Goal: Transaction & Acquisition: Purchase product/service

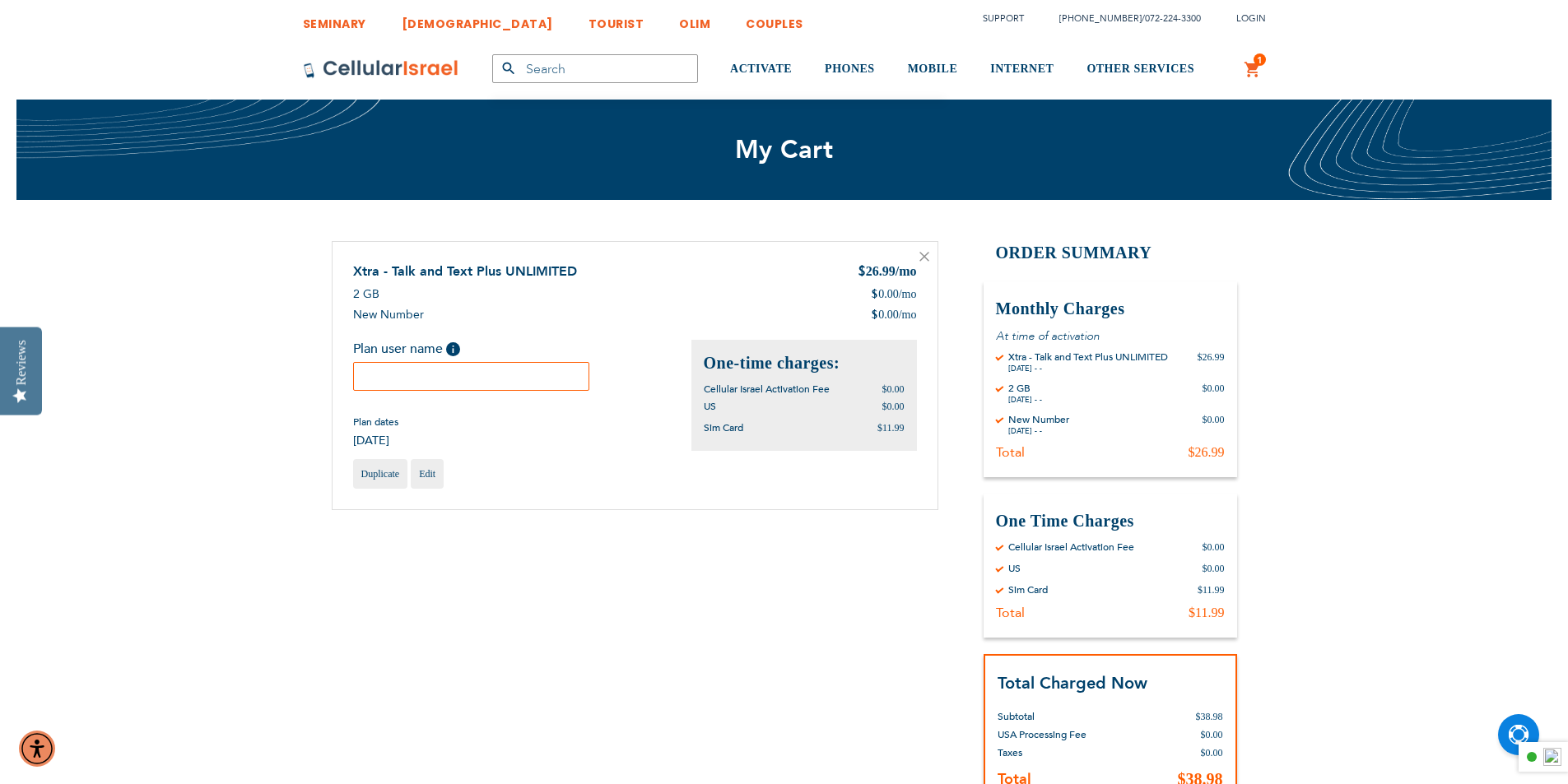
click at [387, 375] on input "text" at bounding box center [471, 377] width 237 height 29
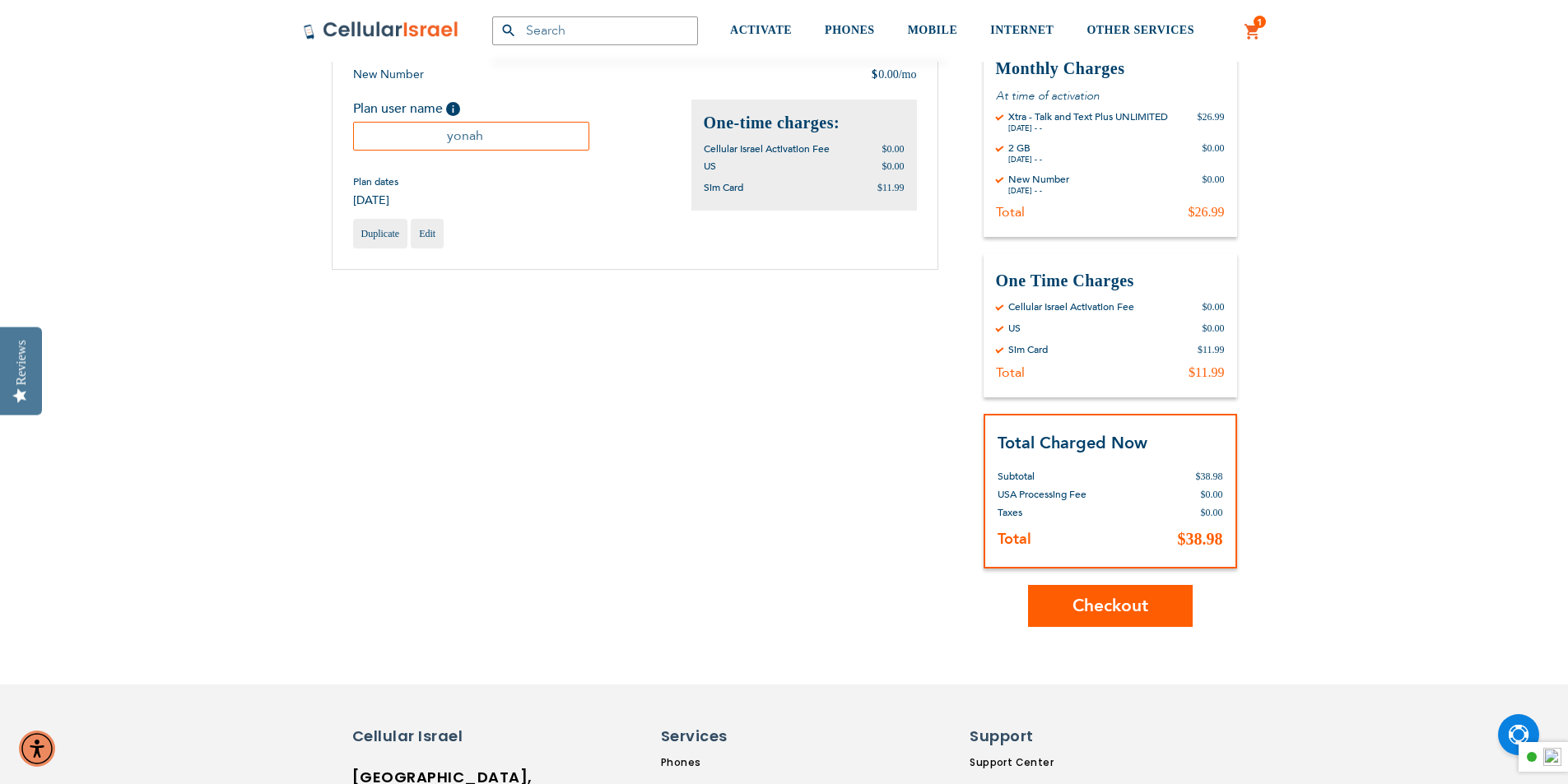
scroll to position [247, 0]
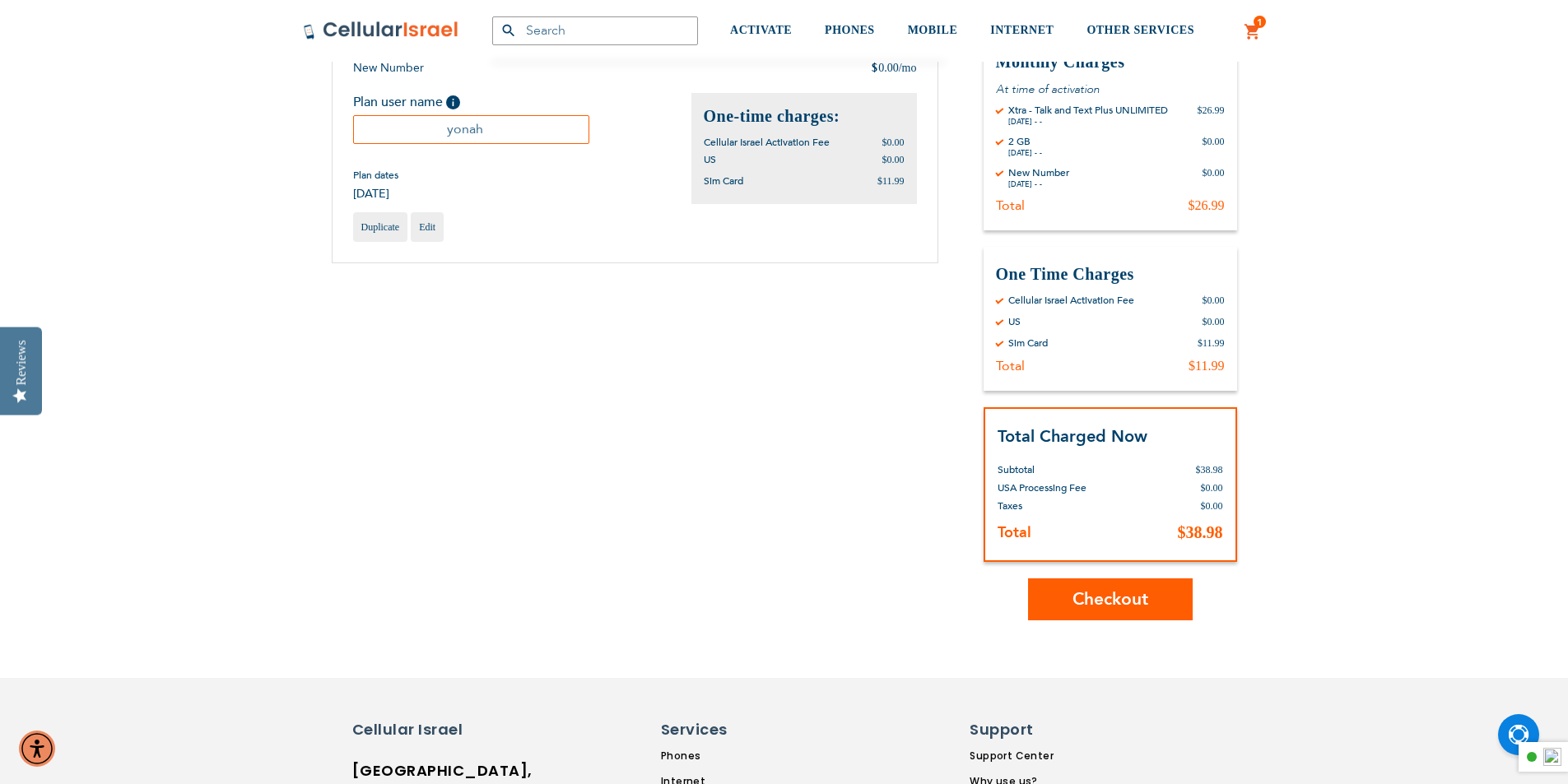
type input "yonah"
click at [1096, 609] on span "Checkout" at bounding box center [1110, 599] width 76 height 24
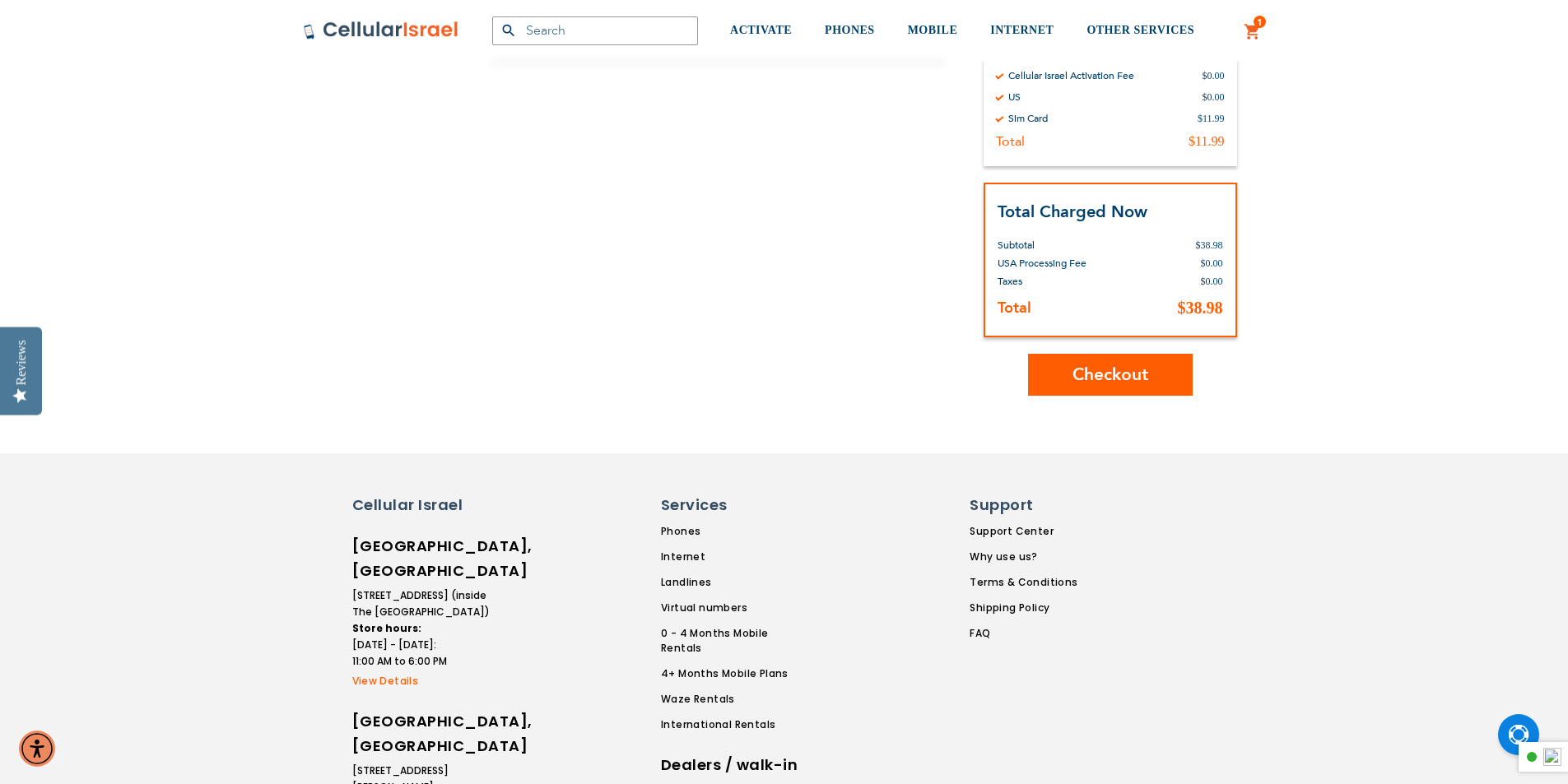
scroll to position [494, 0]
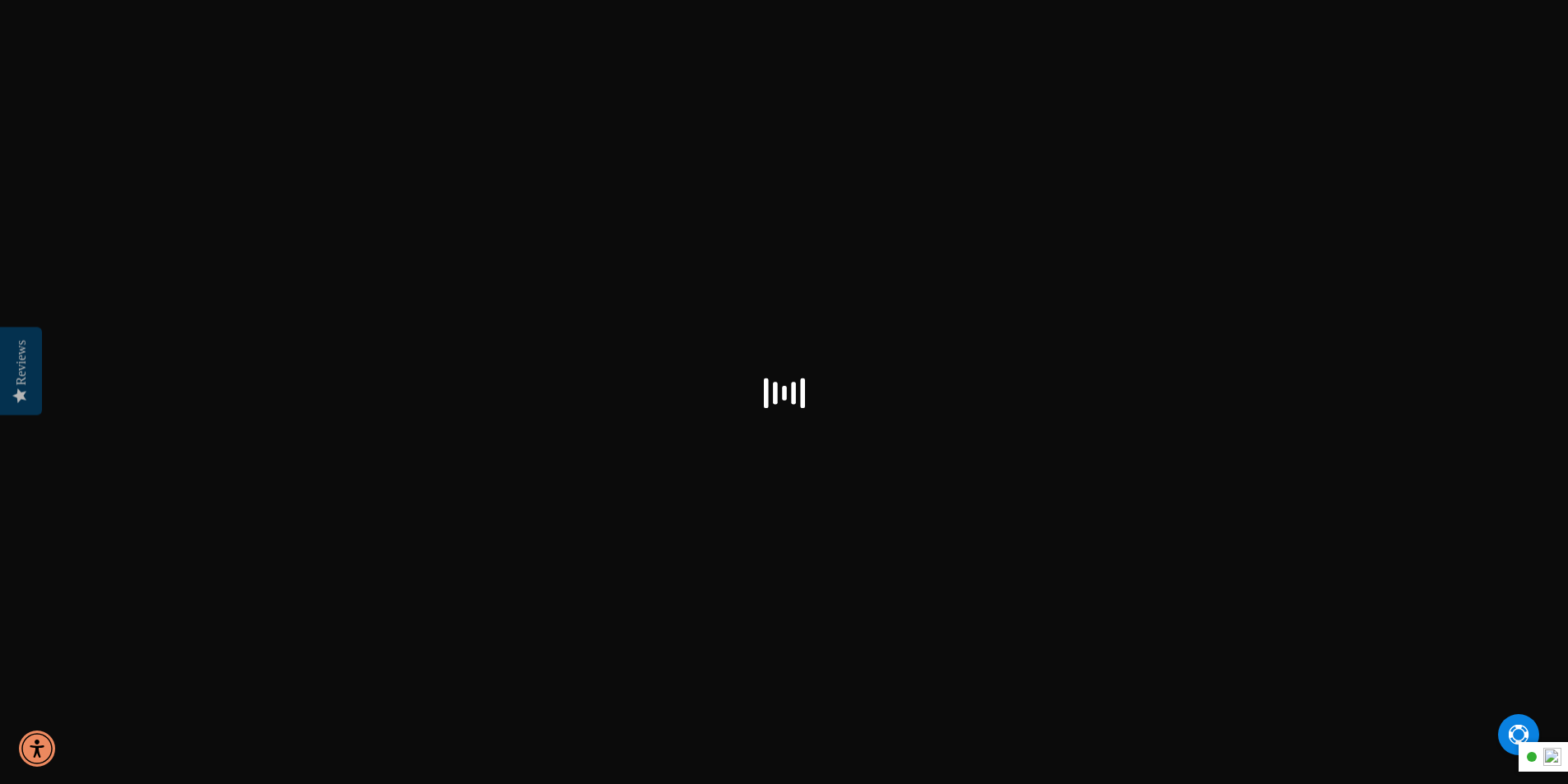
select select "US"
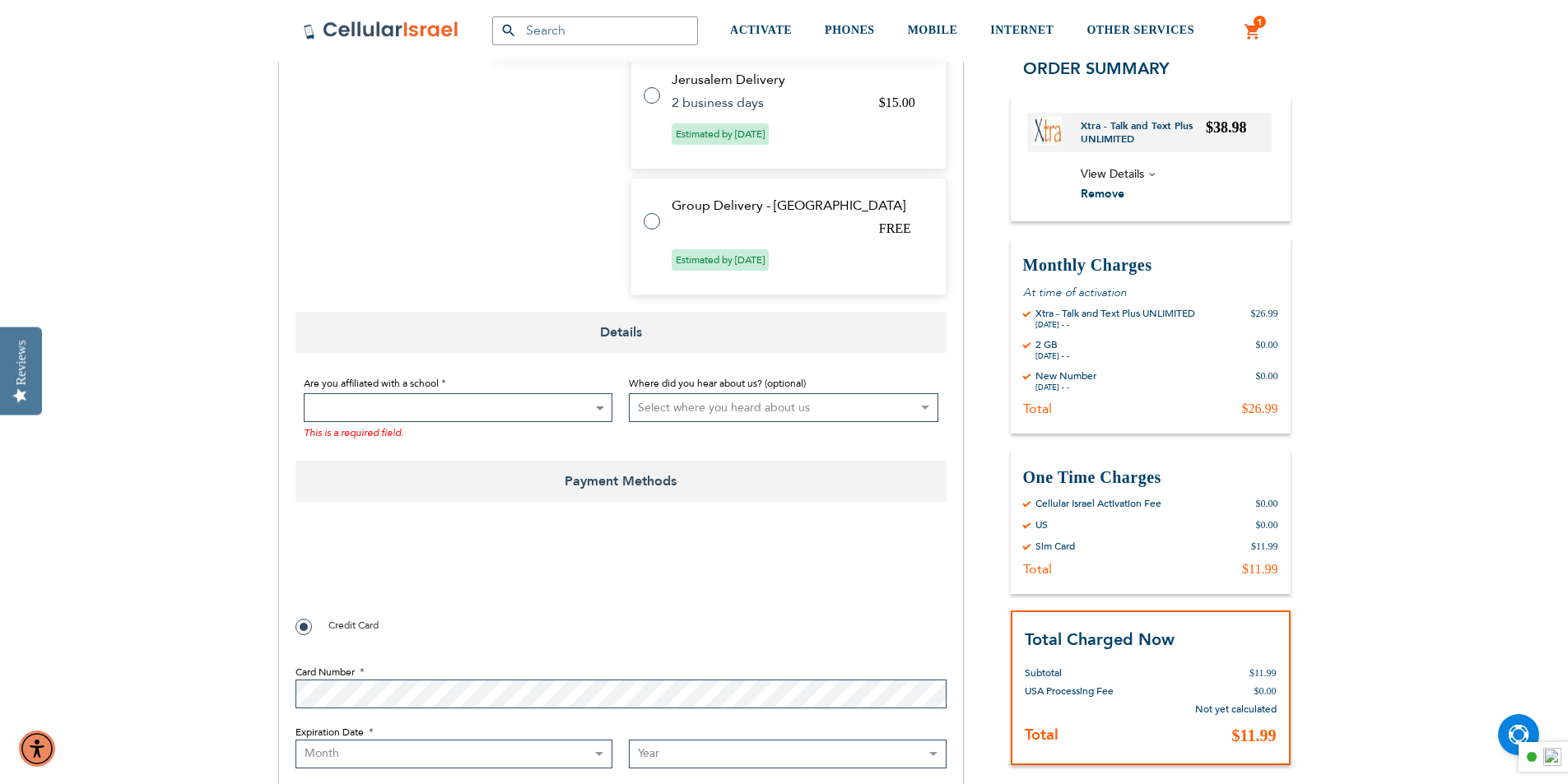
scroll to position [1317, 0]
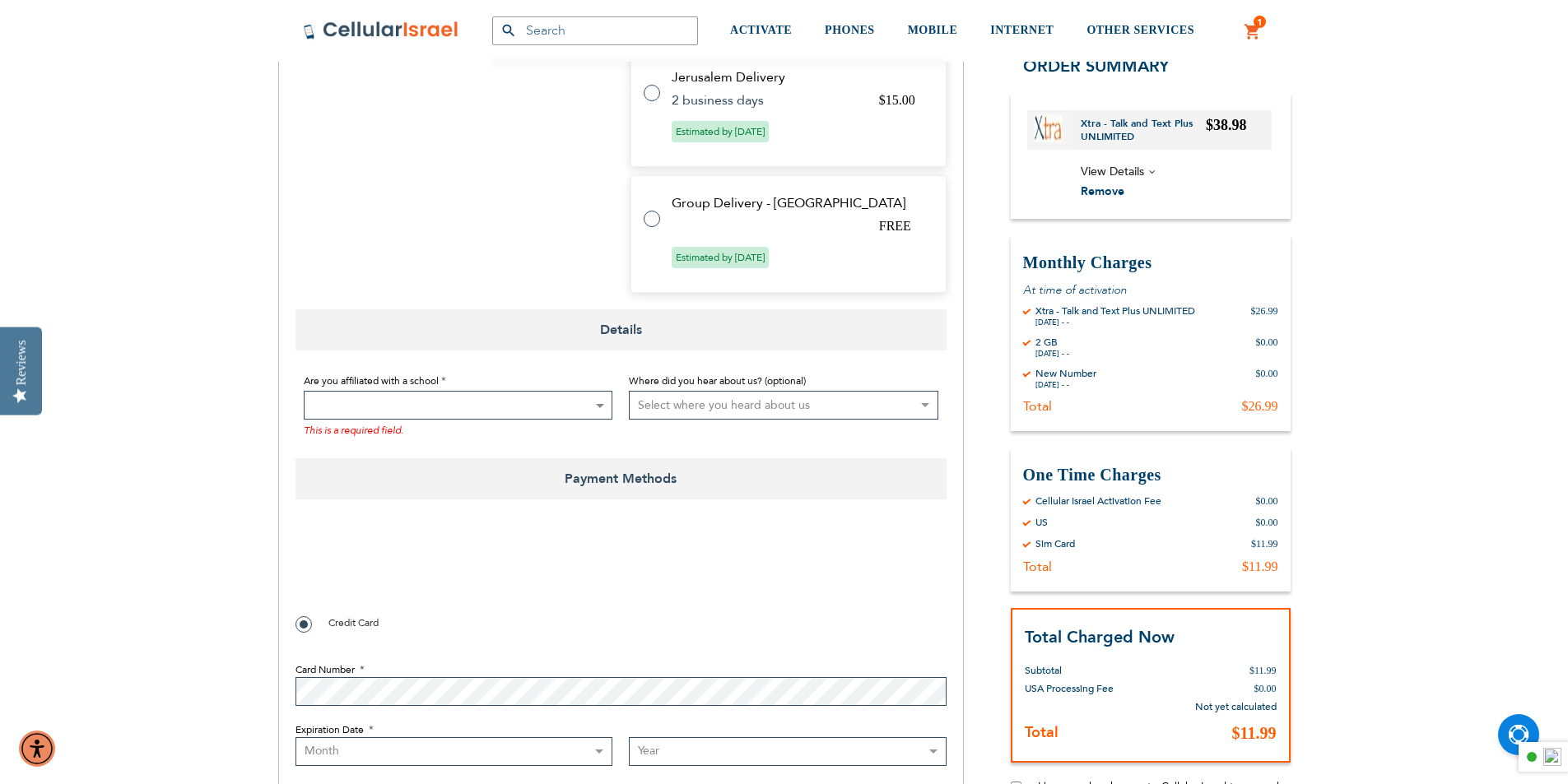
click at [384, 406] on span at bounding box center [458, 405] width 309 height 29
click at [377, 250] on div "International Options Select Method Price Method Title Carrier Title Expect Del…" at bounding box center [453, 86] width 316 height 412
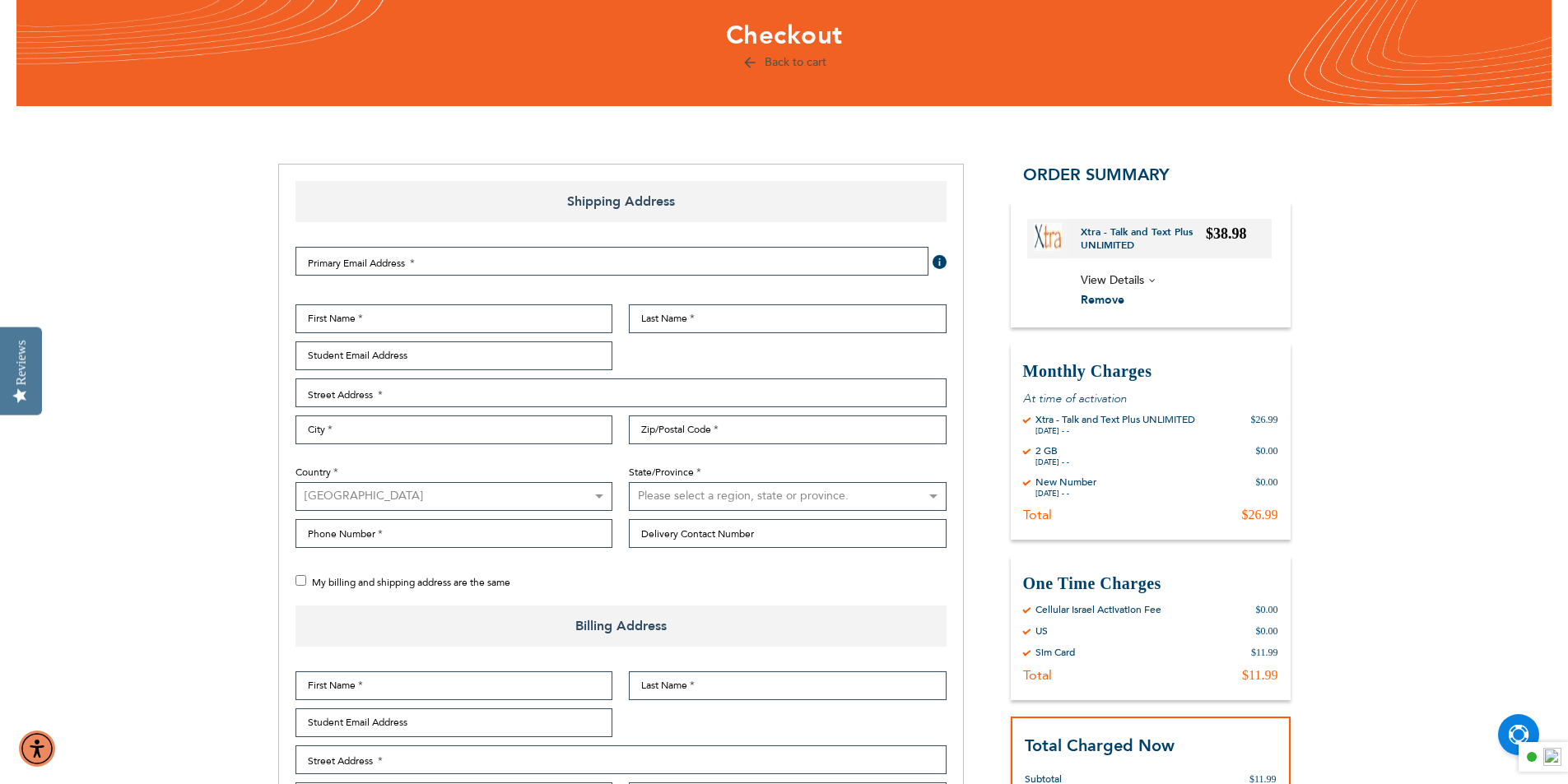
scroll to position [0, 0]
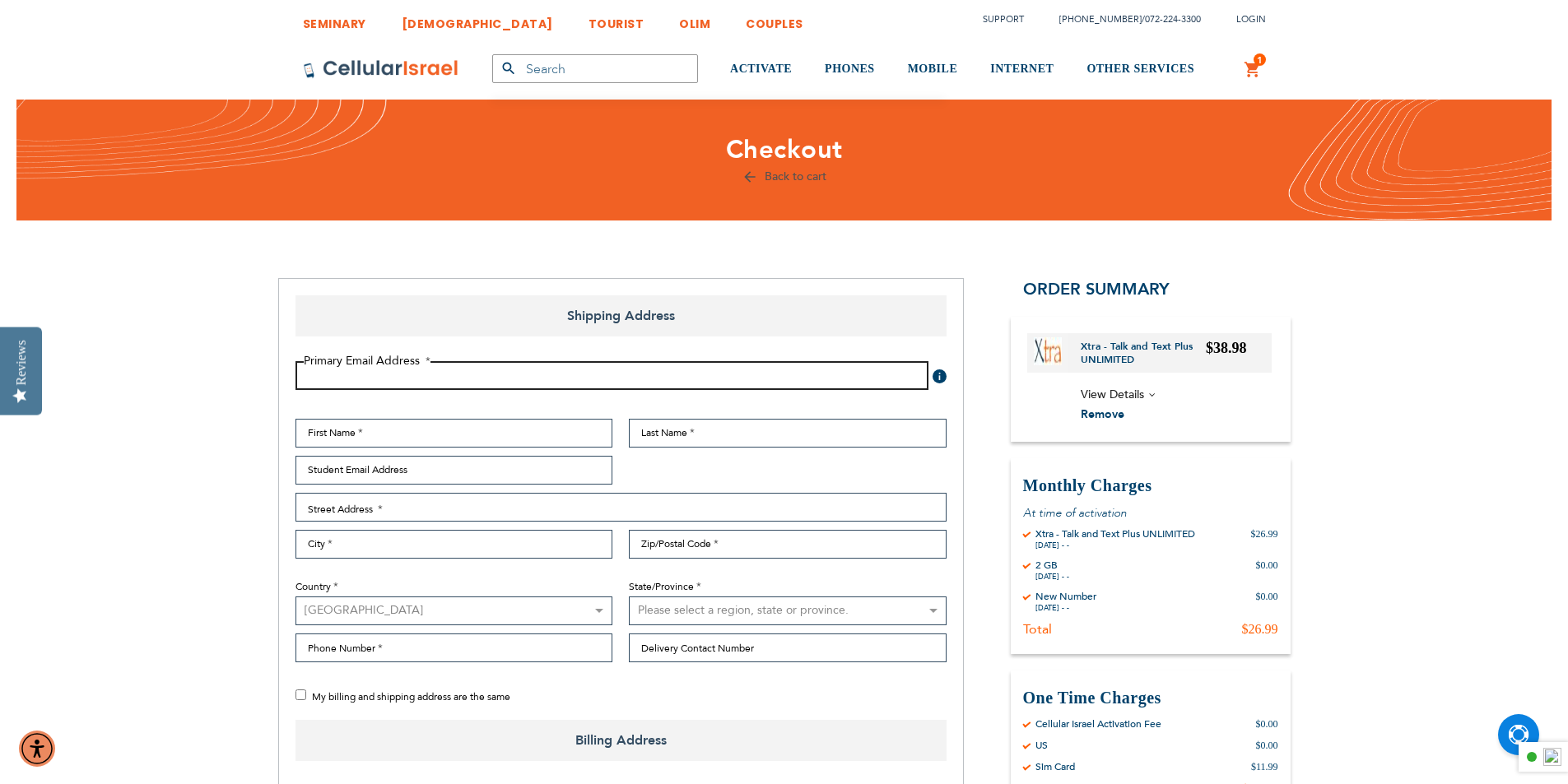
click at [348, 372] on input "Email Address" at bounding box center [611, 376] width 633 height 29
type input "[EMAIL_ADDRESS][DOMAIN_NAME]"
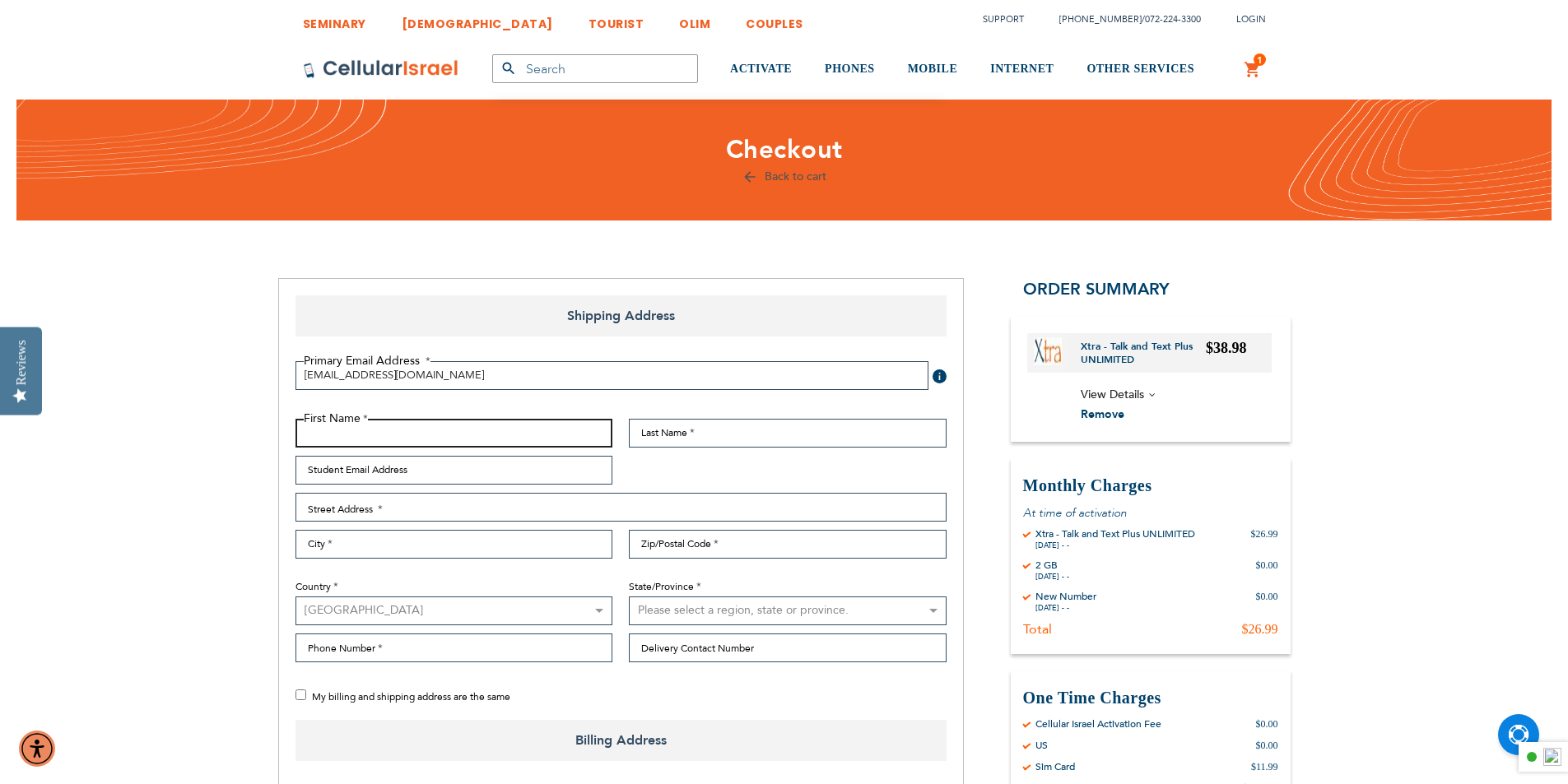
click at [363, 421] on input "First Name" at bounding box center [454, 433] width 318 height 29
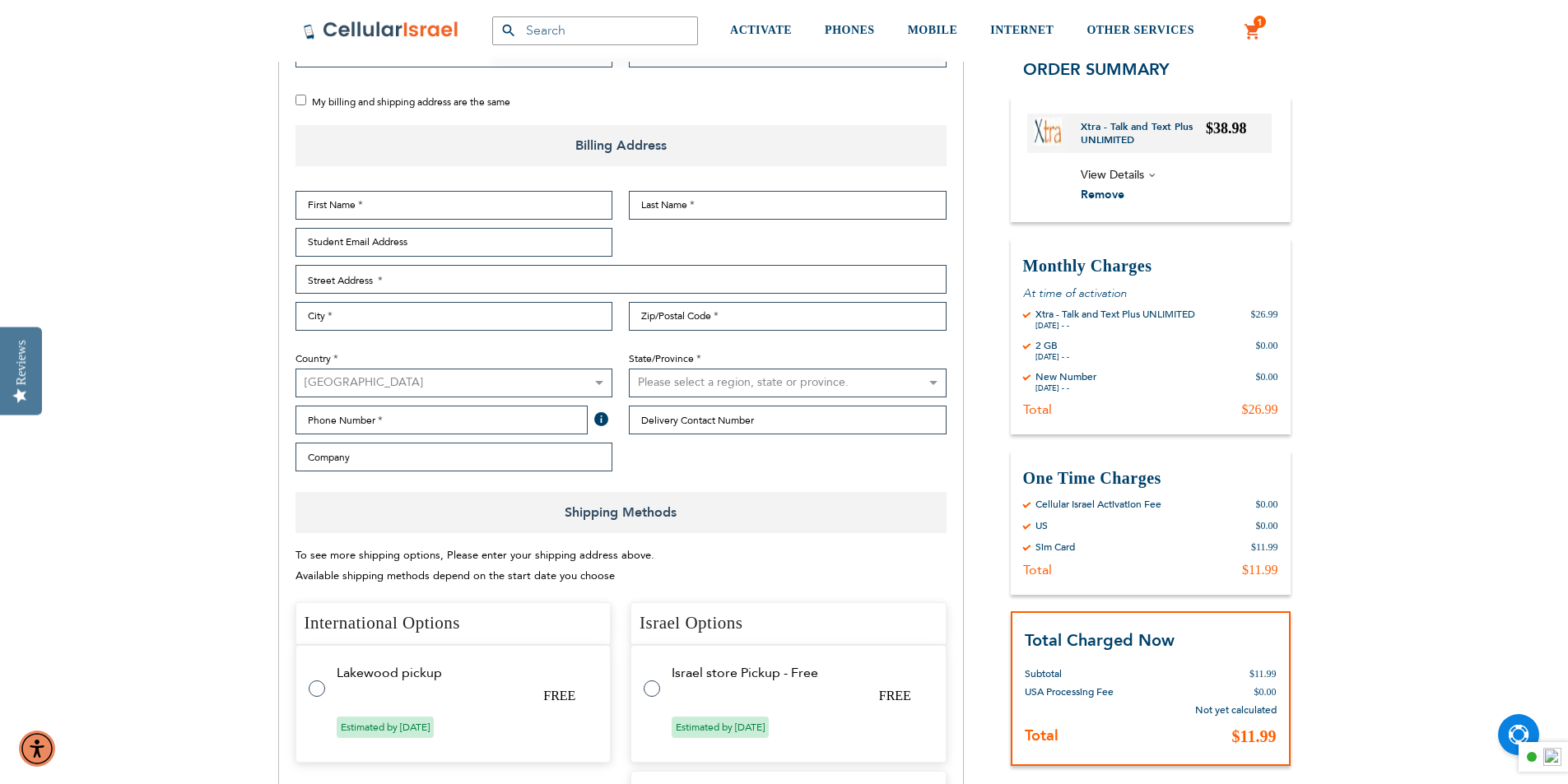
scroll to position [988, 0]
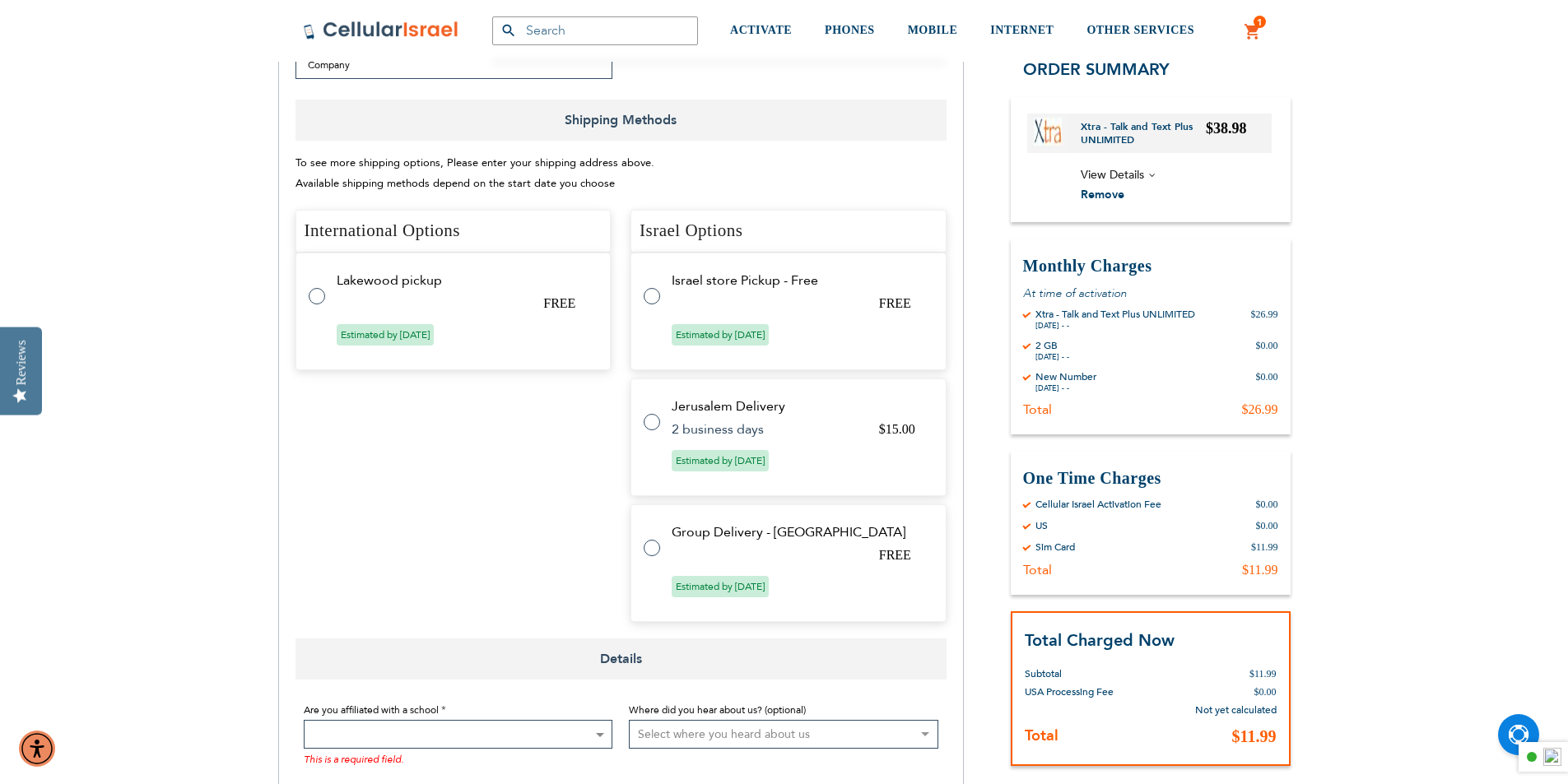
click at [651, 412] on label at bounding box center [660, 412] width 33 height 0
checkbox input "true"
radio input "true"
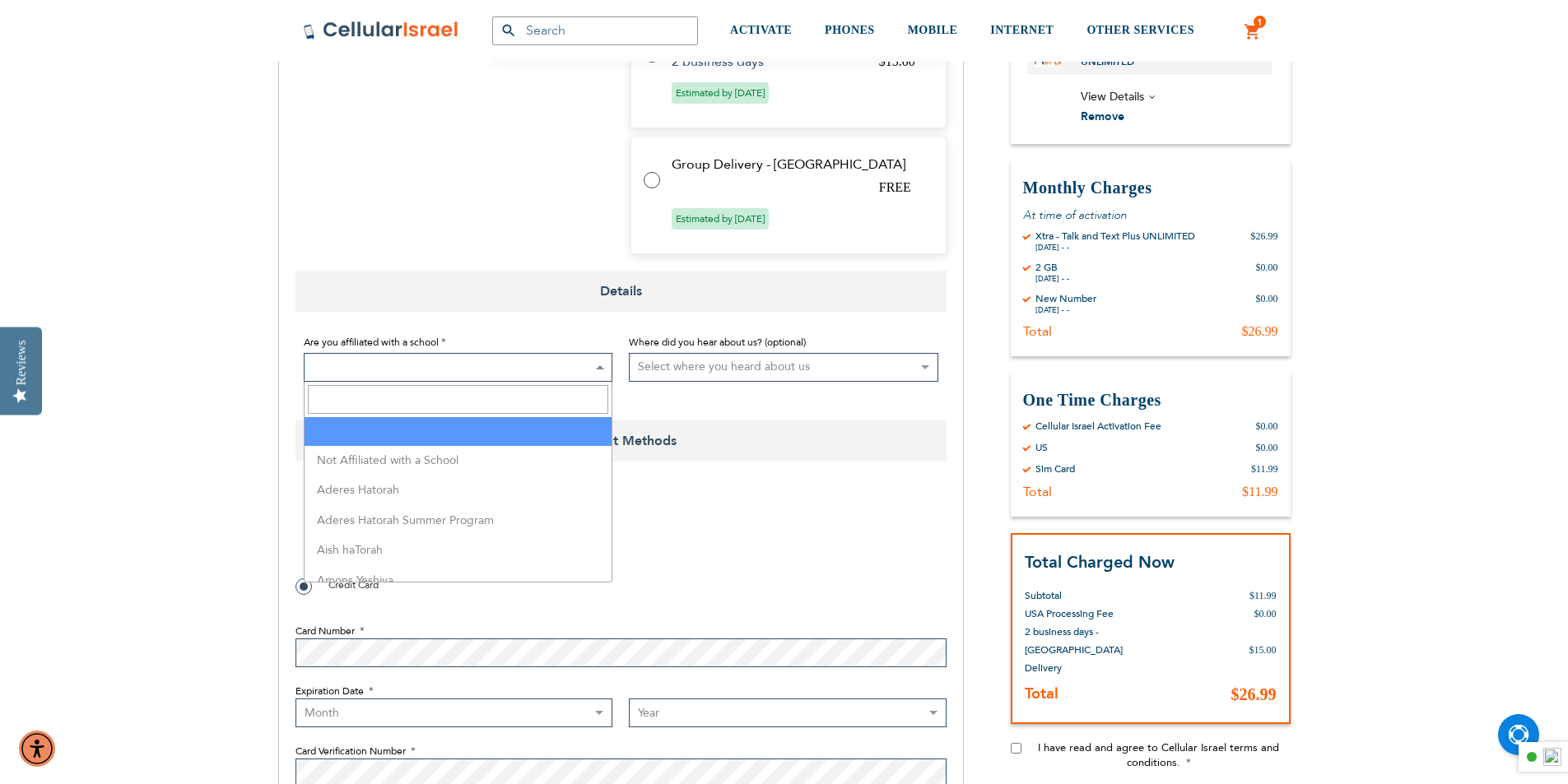
click at [412, 368] on span at bounding box center [458, 367] width 309 height 29
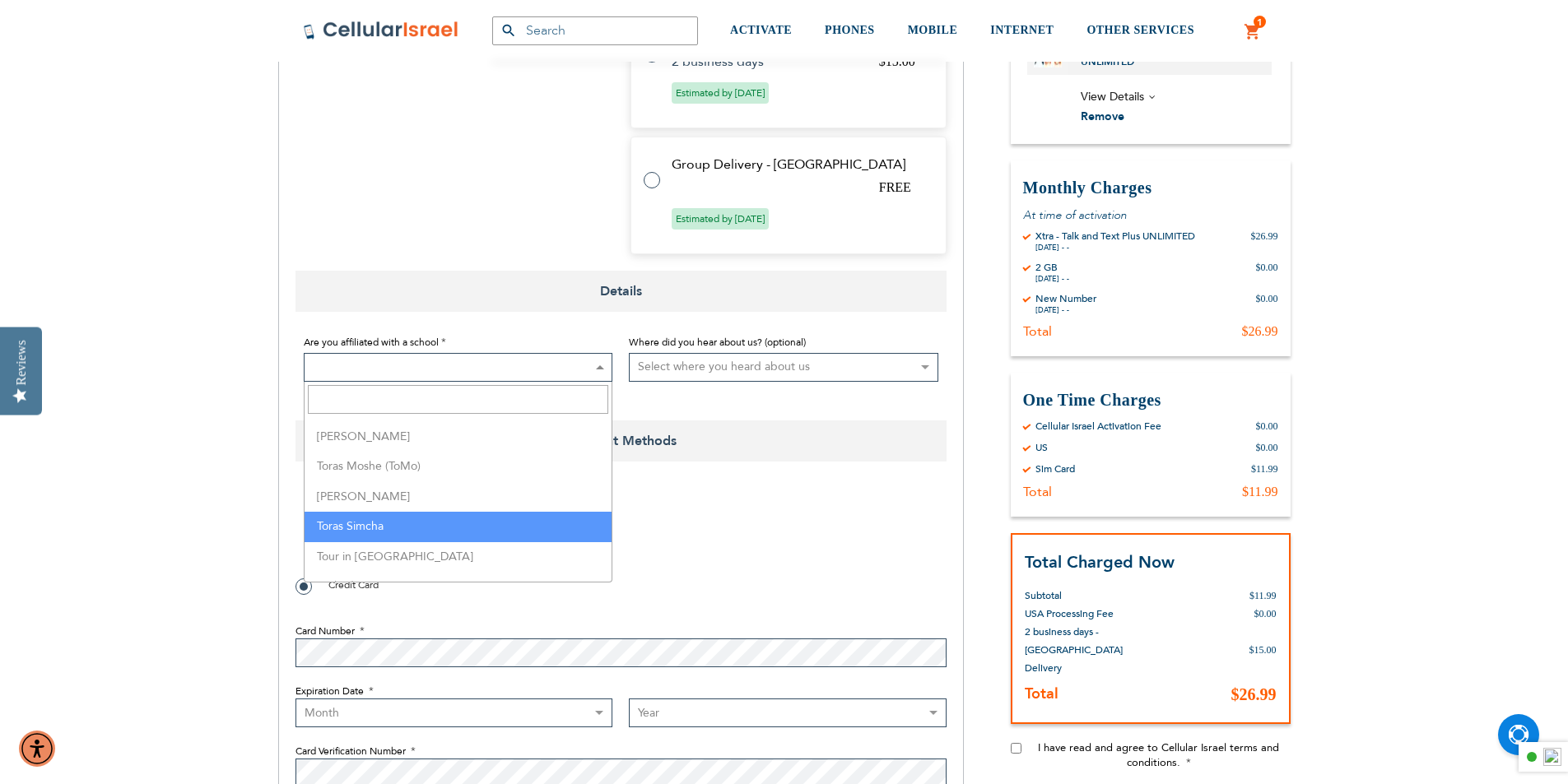
scroll to position [4197, 0]
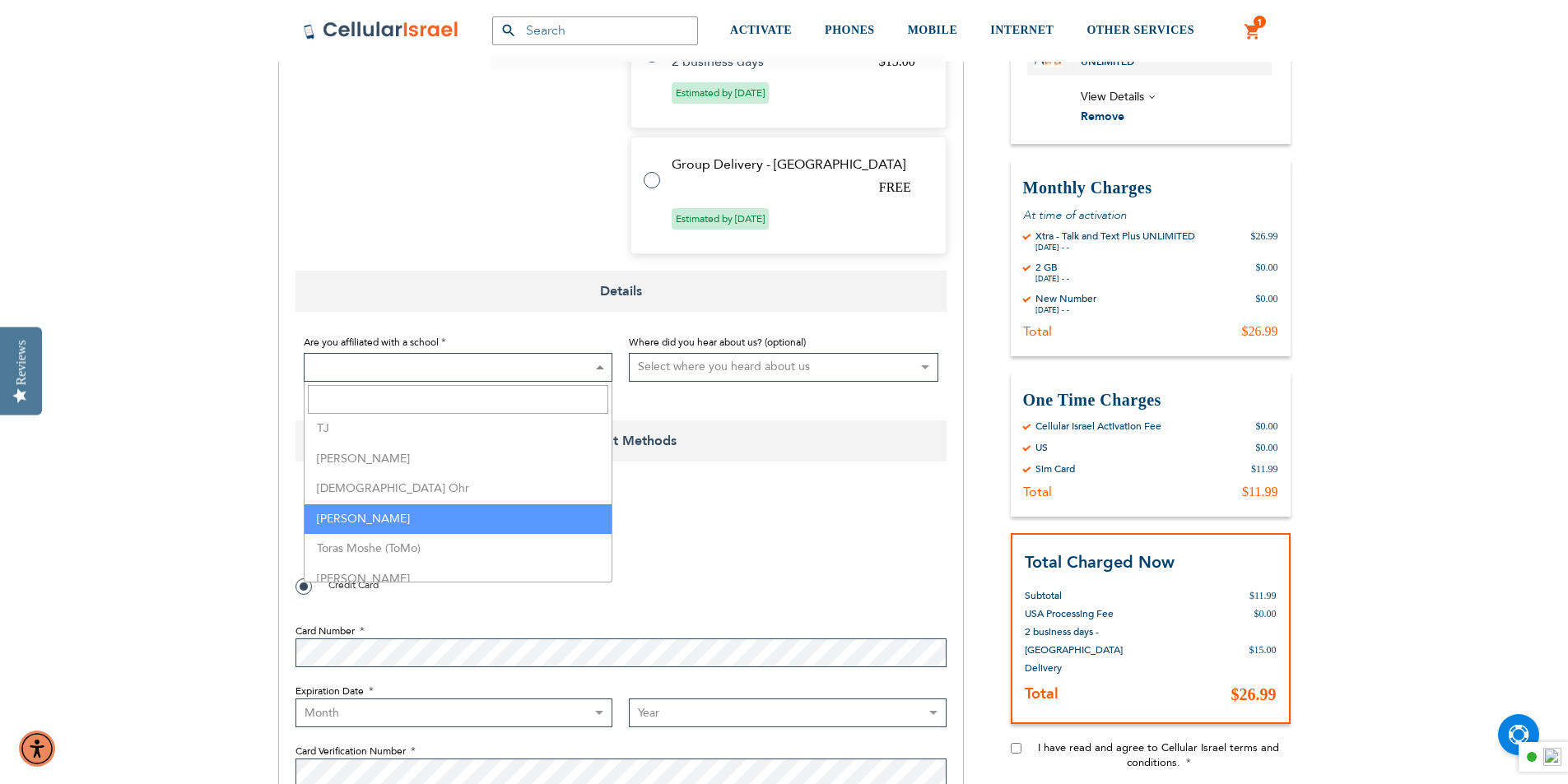
select select "163"
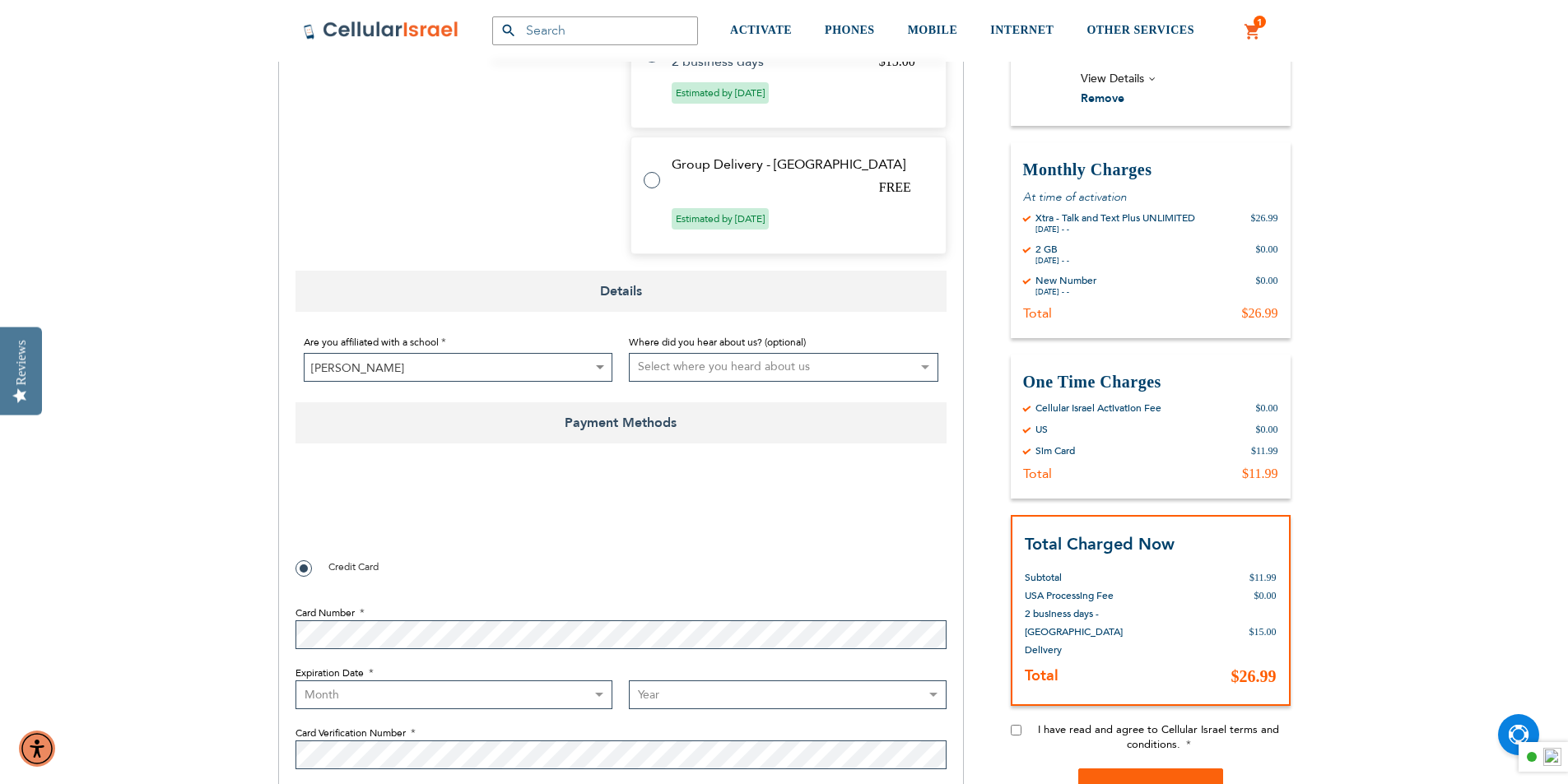
click at [707, 366] on select "Select where you heard about us Existing Customer Friend Other School/Group BP …" at bounding box center [783, 367] width 309 height 29
select select "4"
click at [629, 353] on select "Select where you heard about us Existing Customer Friend Other School/Group BP …" at bounding box center [783, 367] width 309 height 29
checkbox input "true"
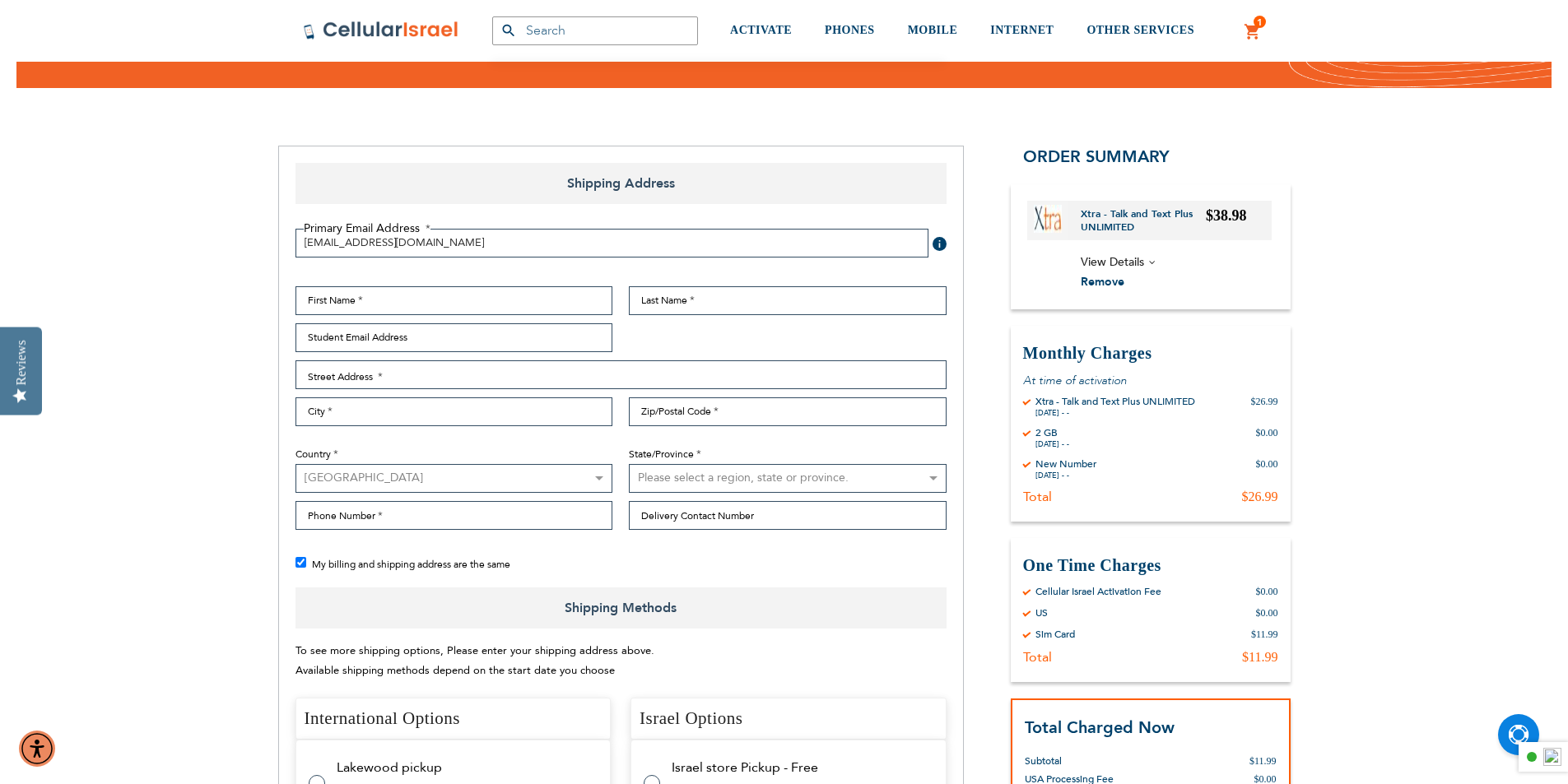
scroll to position [82, 0]
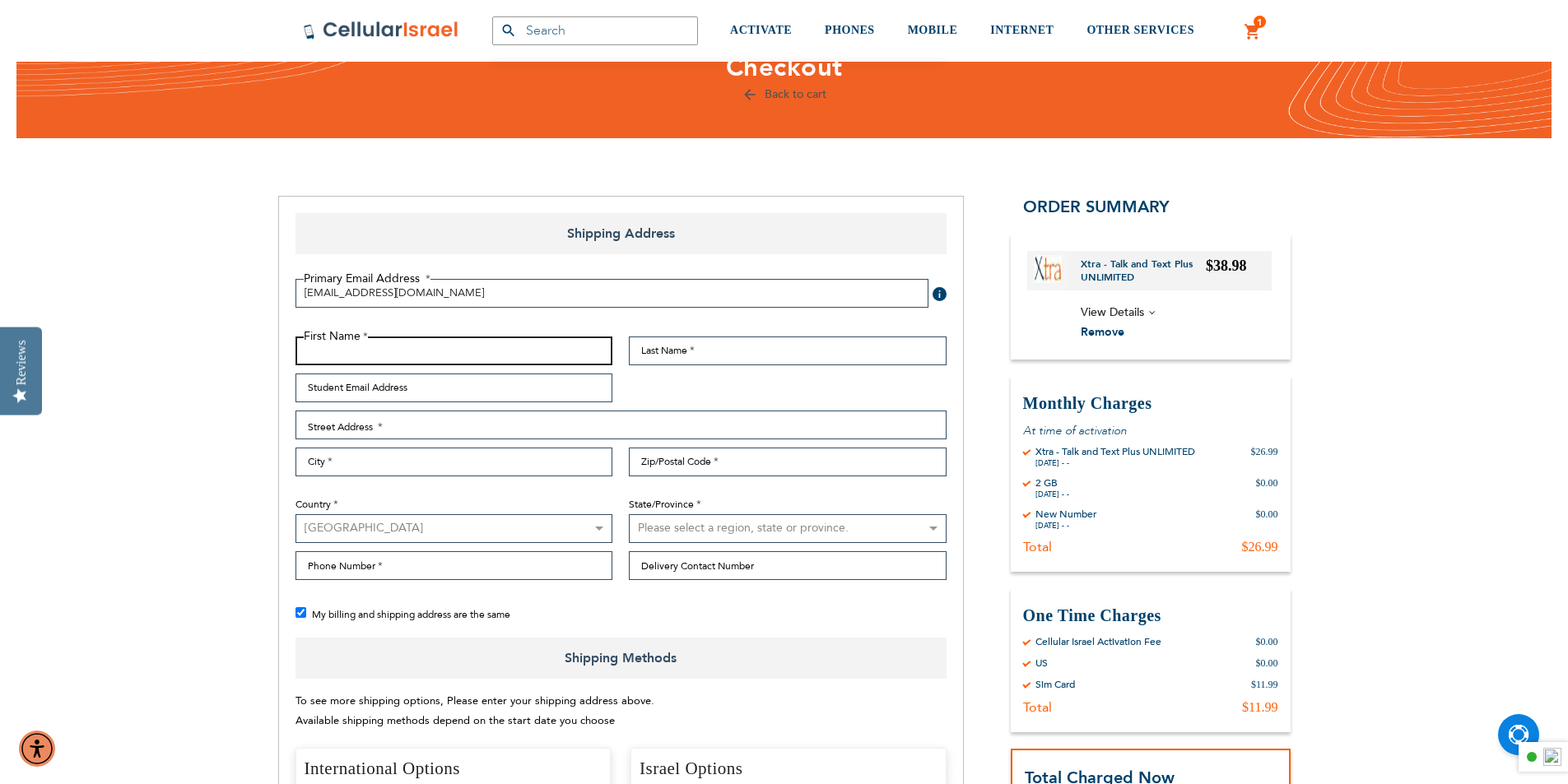
click at [357, 355] on input "First Name" at bounding box center [454, 351] width 318 height 29
click at [361, 348] on input "First Name" at bounding box center [454, 351] width 318 height 29
type input "Yonah"
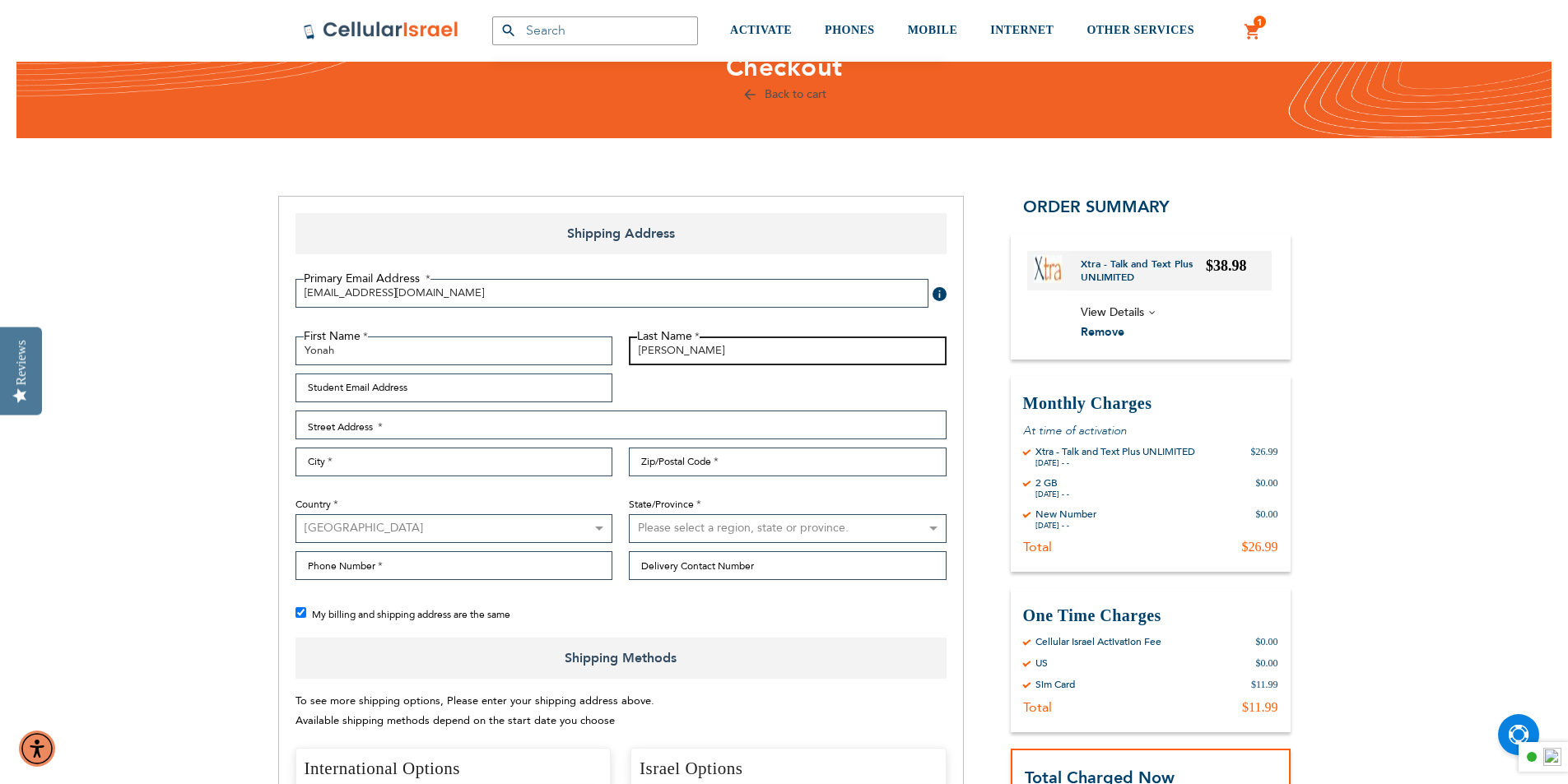
type input "[PERSON_NAME]"
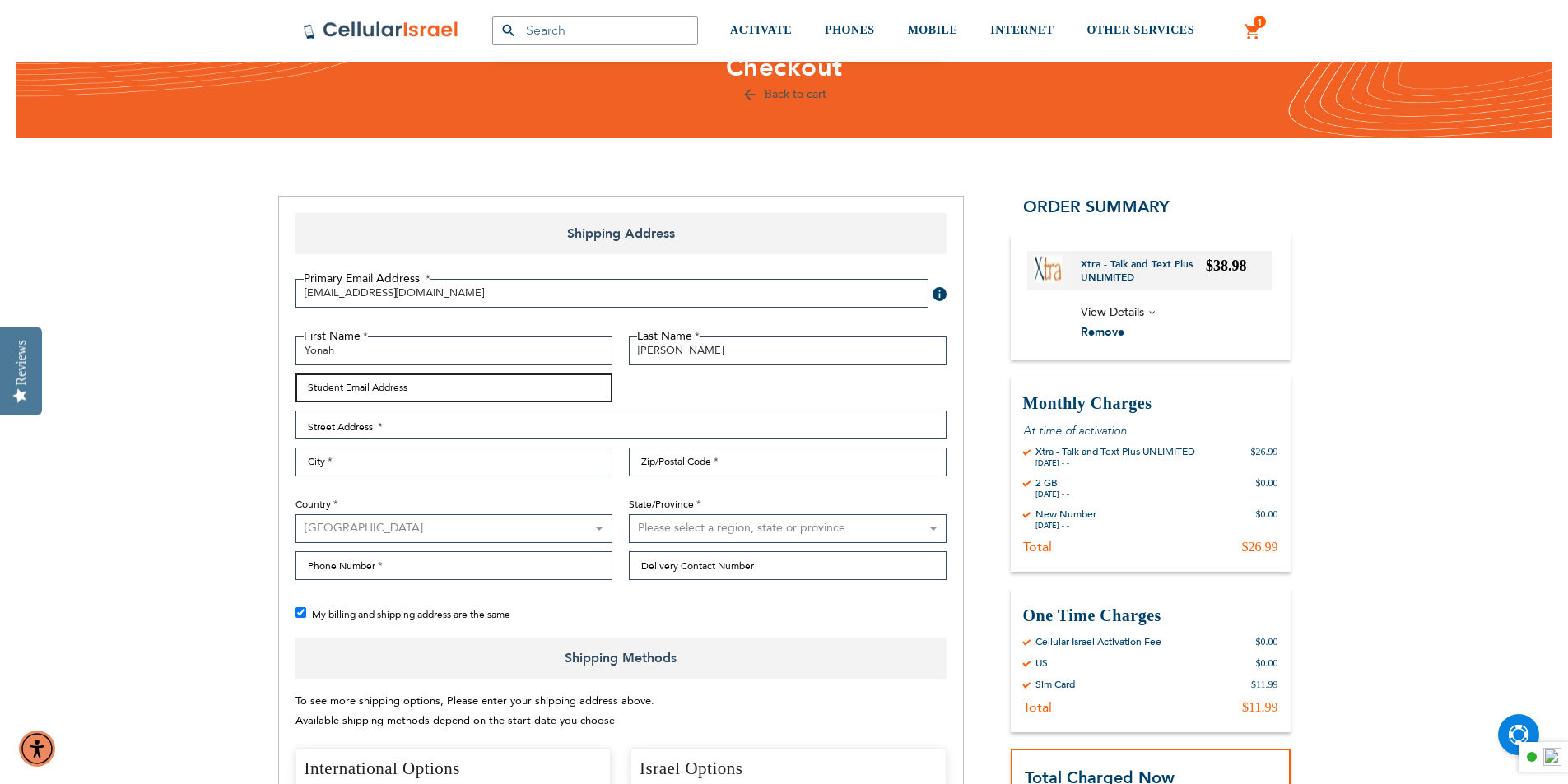
click at [375, 392] on input "Student Email Address" at bounding box center [454, 387] width 318 height 29
type input "[EMAIL_ADDRESS][DOMAIN_NAME]"
click at [433, 429] on input "Street Address: Line 1" at bounding box center [620, 425] width 651 height 29
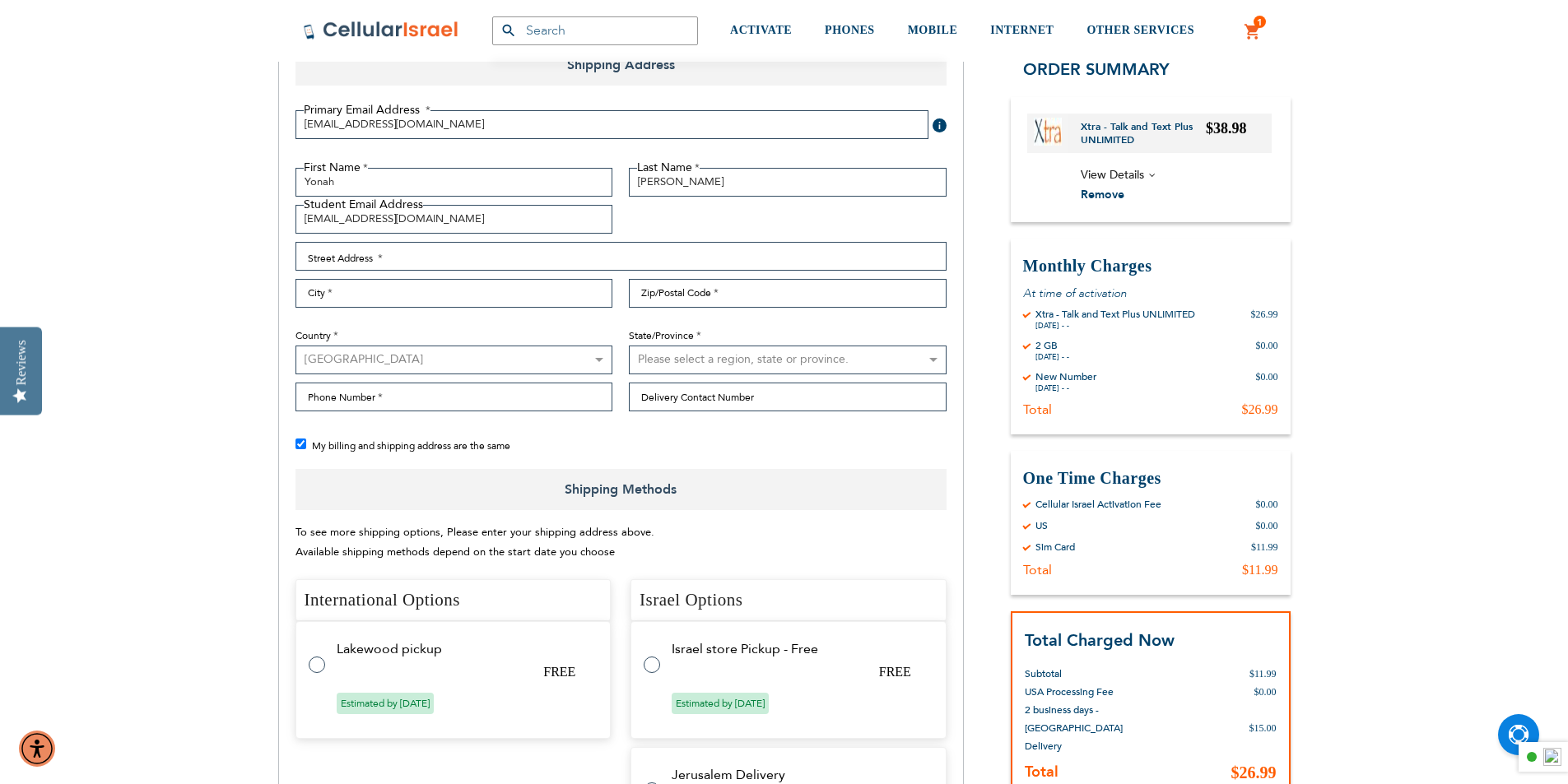
scroll to position [44, 0]
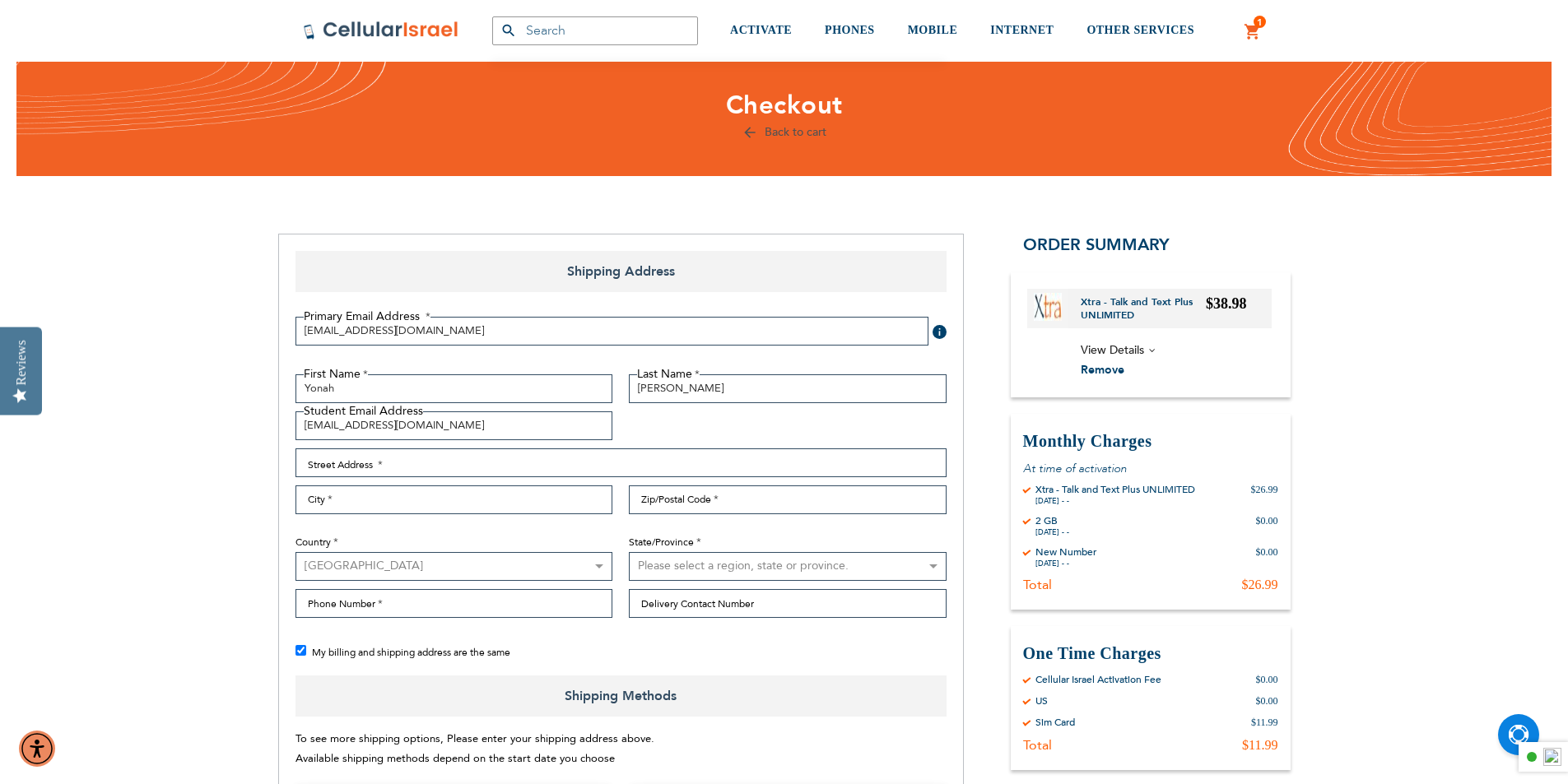
checkbox input "false"
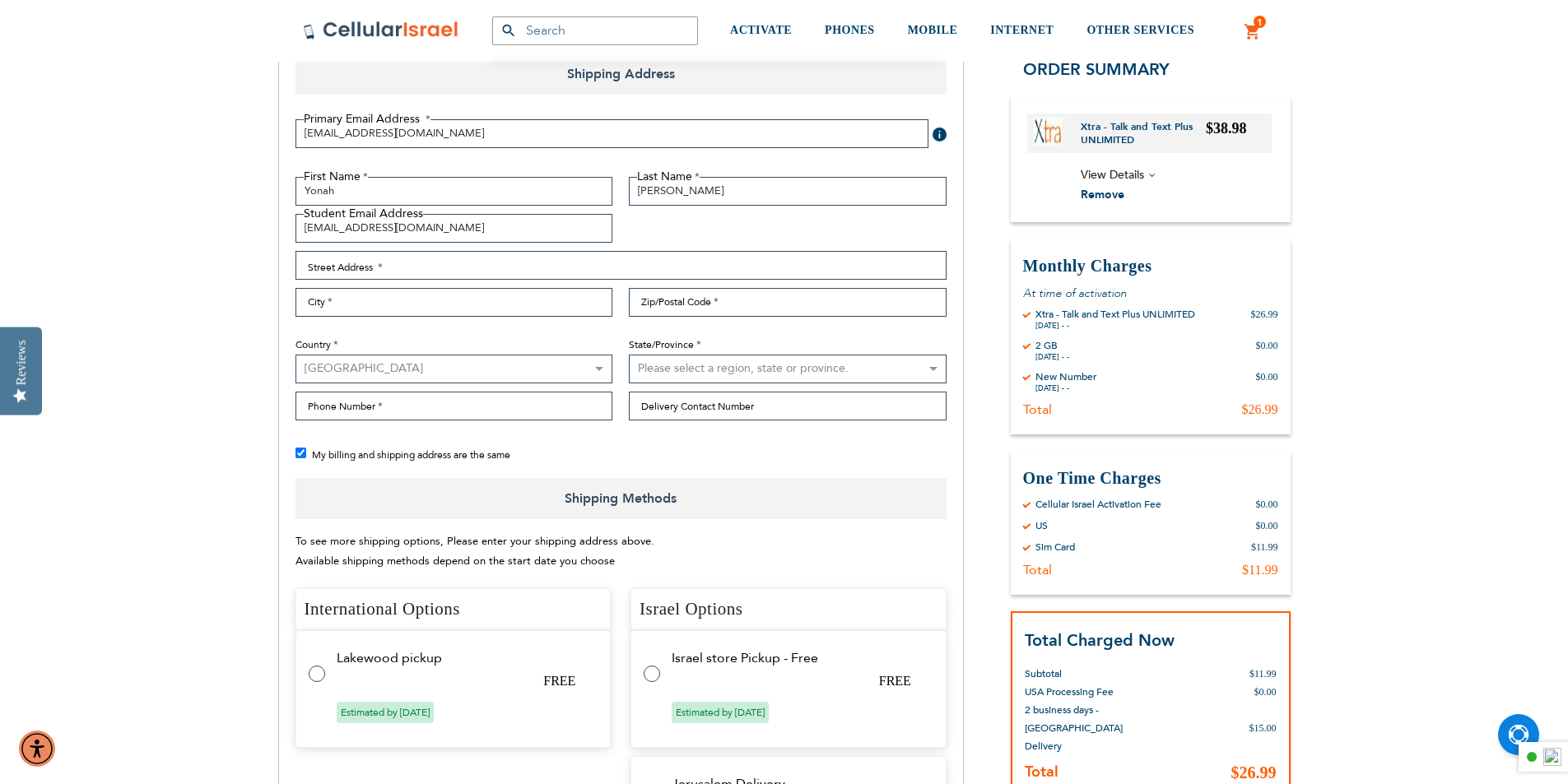
scroll to position [209, 0]
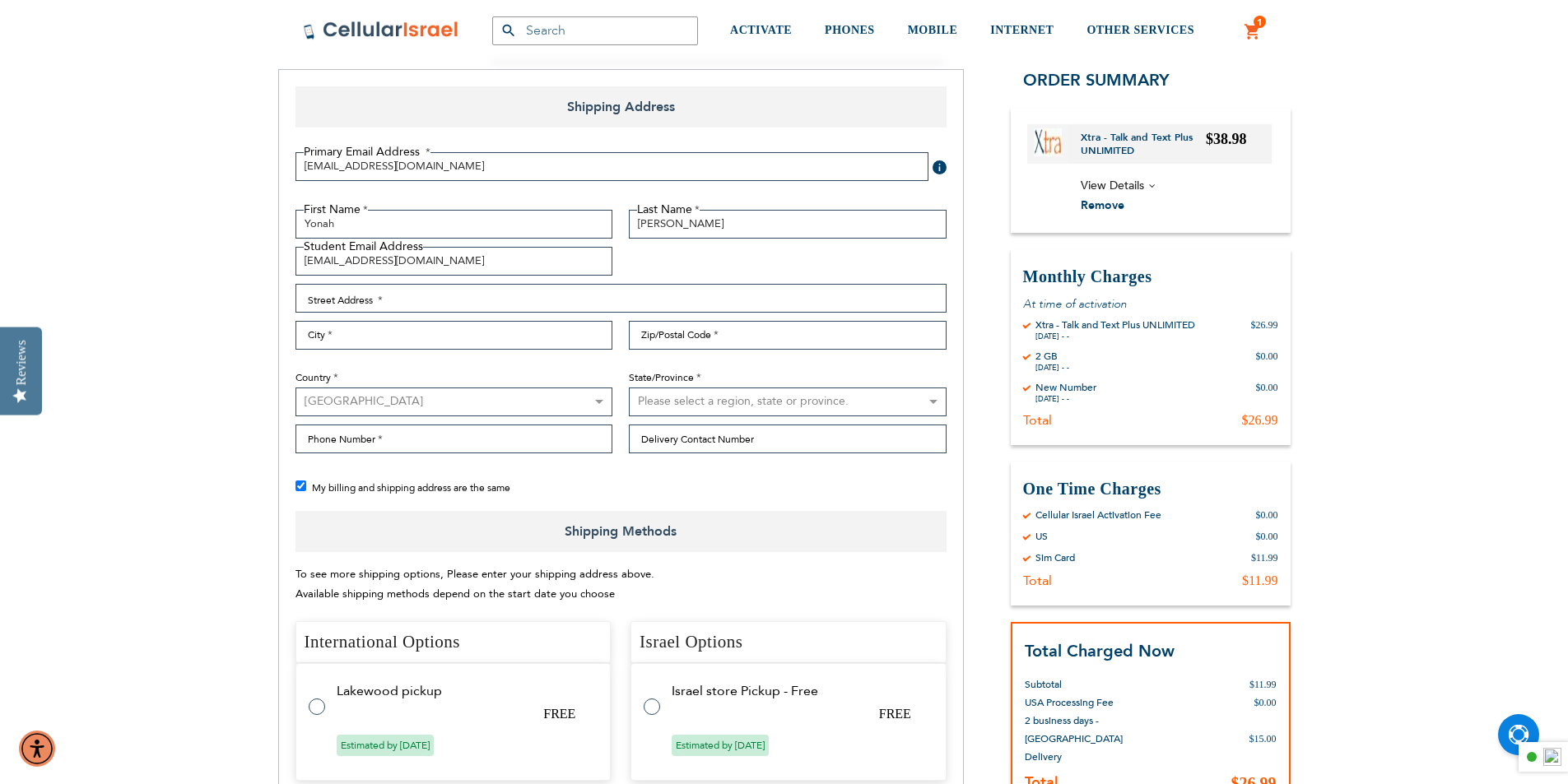
click at [351, 397] on select "[GEOGRAPHIC_DATA] [GEOGRAPHIC_DATA] [GEOGRAPHIC_DATA] [GEOGRAPHIC_DATA] [GEOGRA…" at bounding box center [454, 402] width 318 height 29
select select "IL"
click at [295, 387] on select "[GEOGRAPHIC_DATA] [GEOGRAPHIC_DATA] [GEOGRAPHIC_DATA] [GEOGRAPHIC_DATA] [GEOGRA…" at bounding box center [454, 402] width 318 height 29
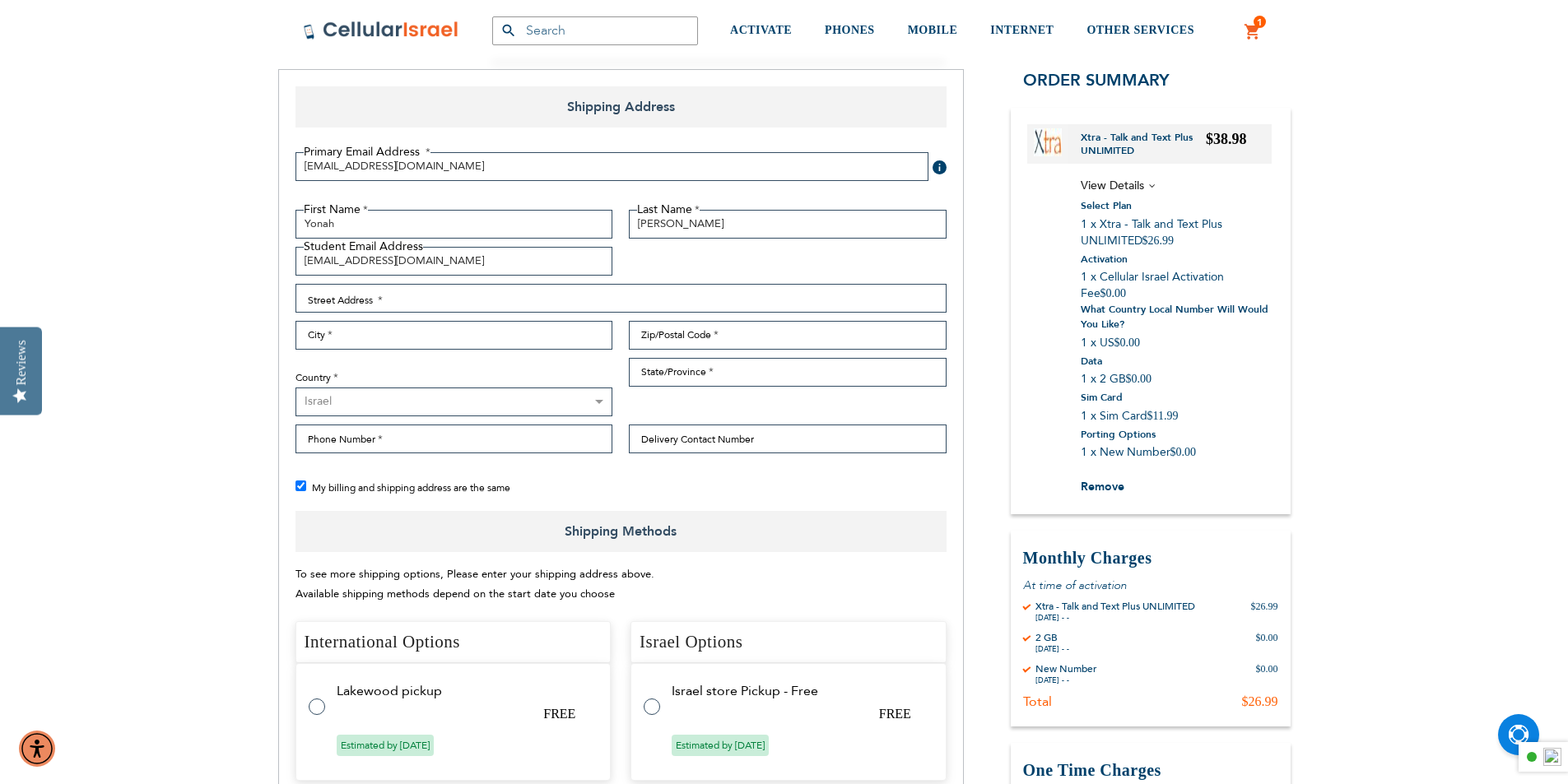
click at [378, 402] on select "[GEOGRAPHIC_DATA] [GEOGRAPHIC_DATA] [GEOGRAPHIC_DATA] [GEOGRAPHIC_DATA] [GEOGRA…" at bounding box center [454, 402] width 318 height 29
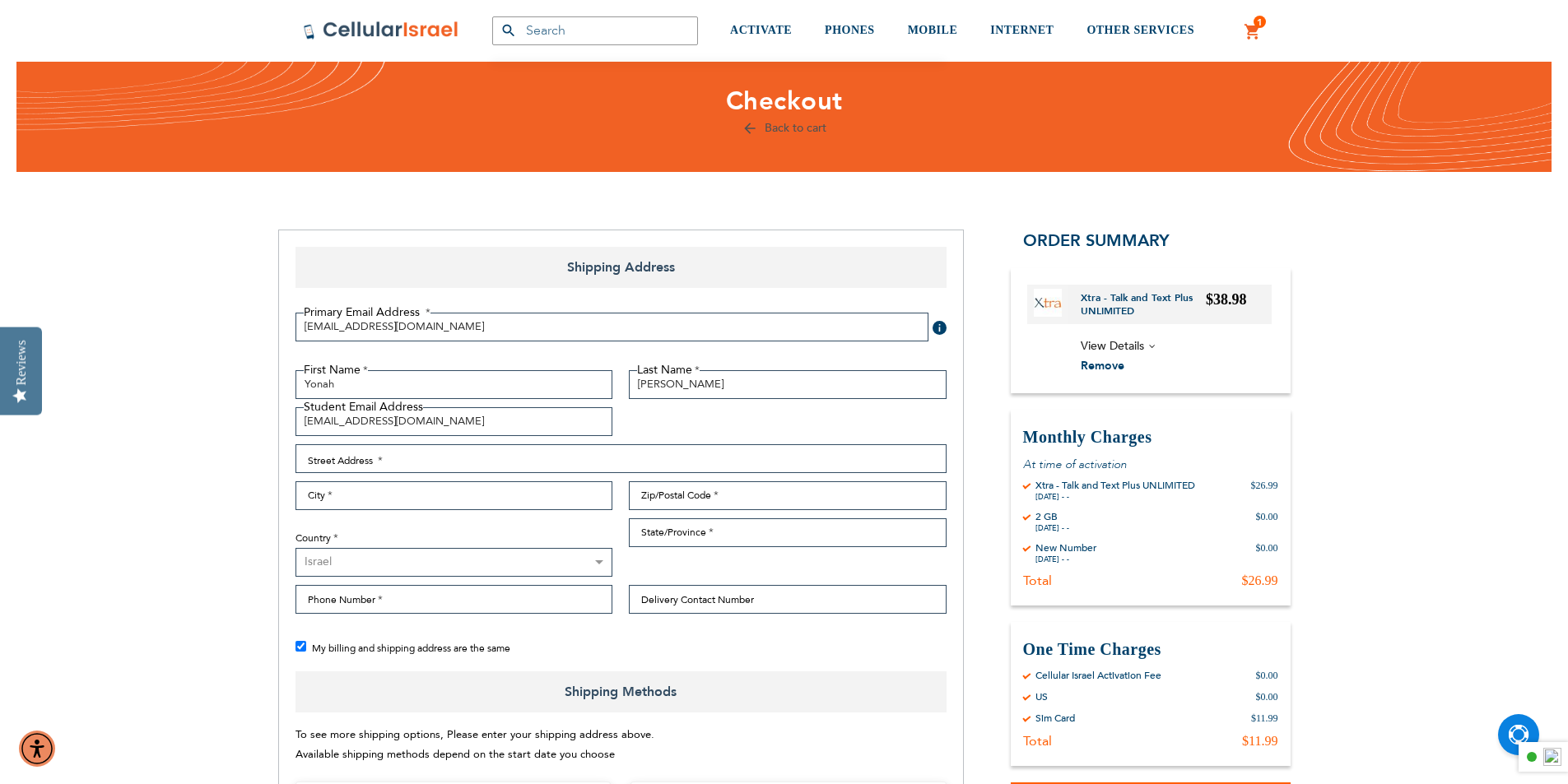
scroll to position [44, 0]
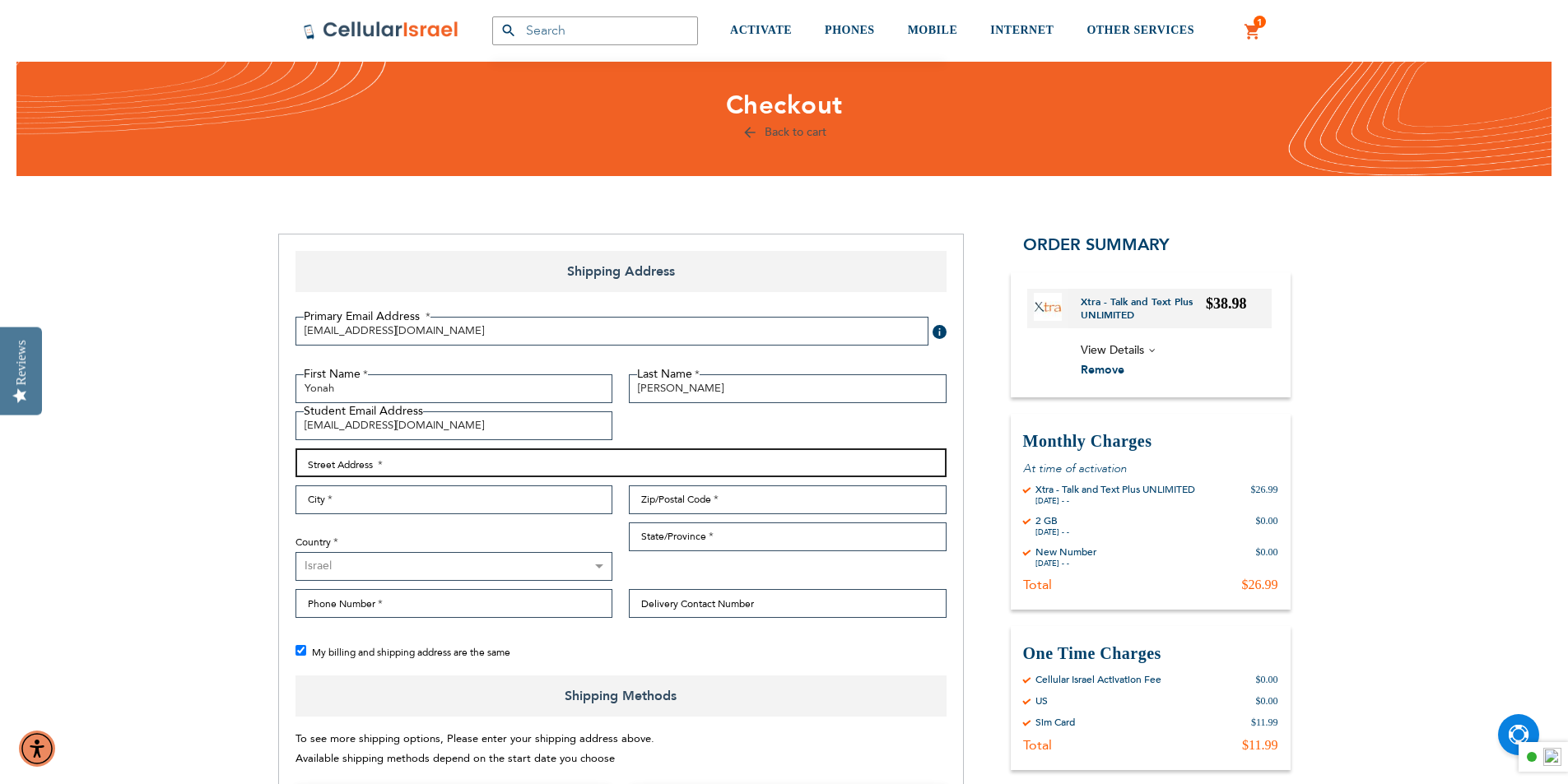
click at [356, 467] on input "Street Address: Line 1" at bounding box center [620, 462] width 651 height 29
paste input "[STREET_ADDRESS]"
type input "[STREET_ADDRESS]"
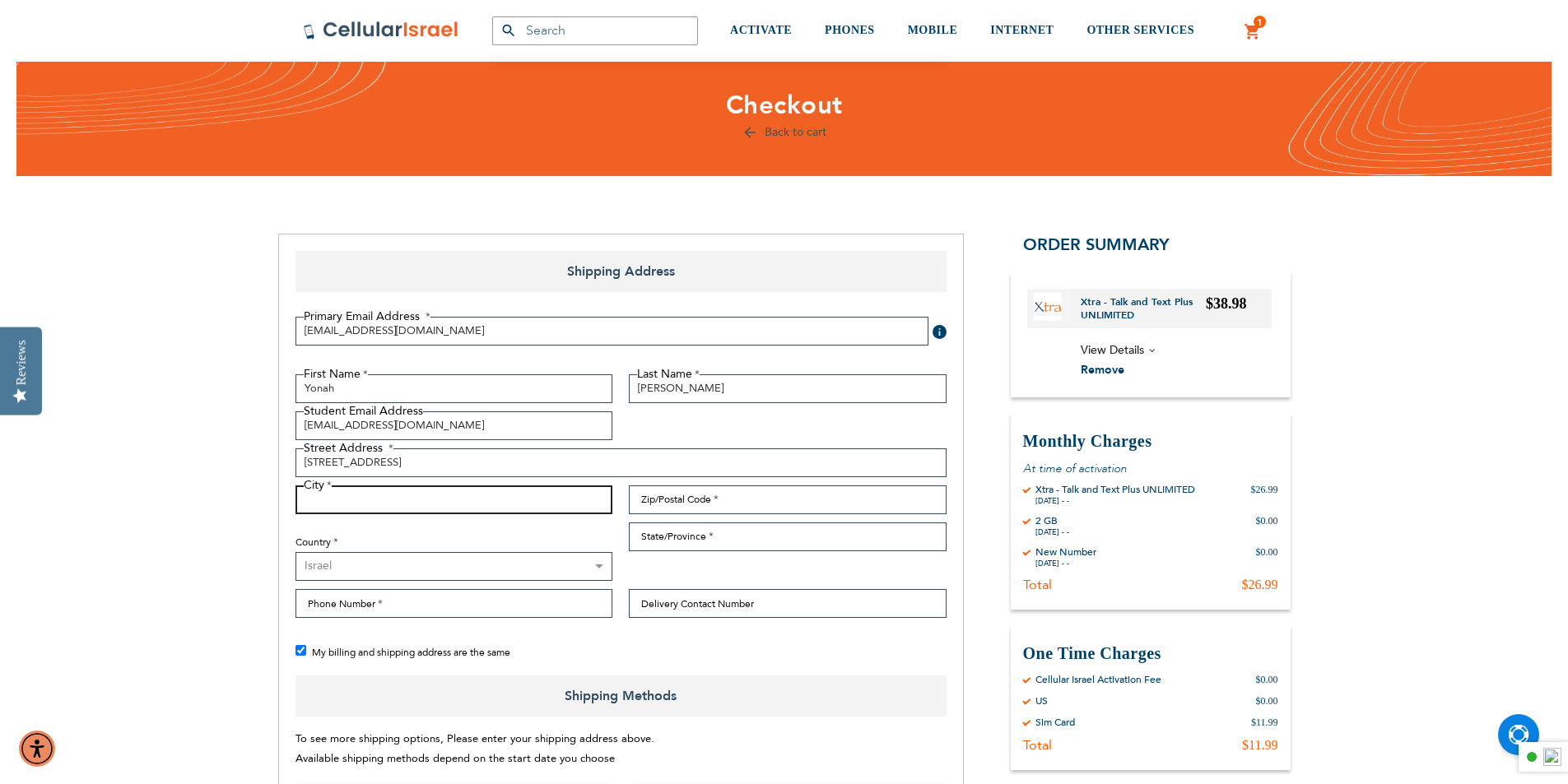
click at [318, 493] on input "City" at bounding box center [454, 500] width 318 height 29
paste input "[GEOGRAPHIC_DATA],"
type input "[GEOGRAPHIC_DATA]"
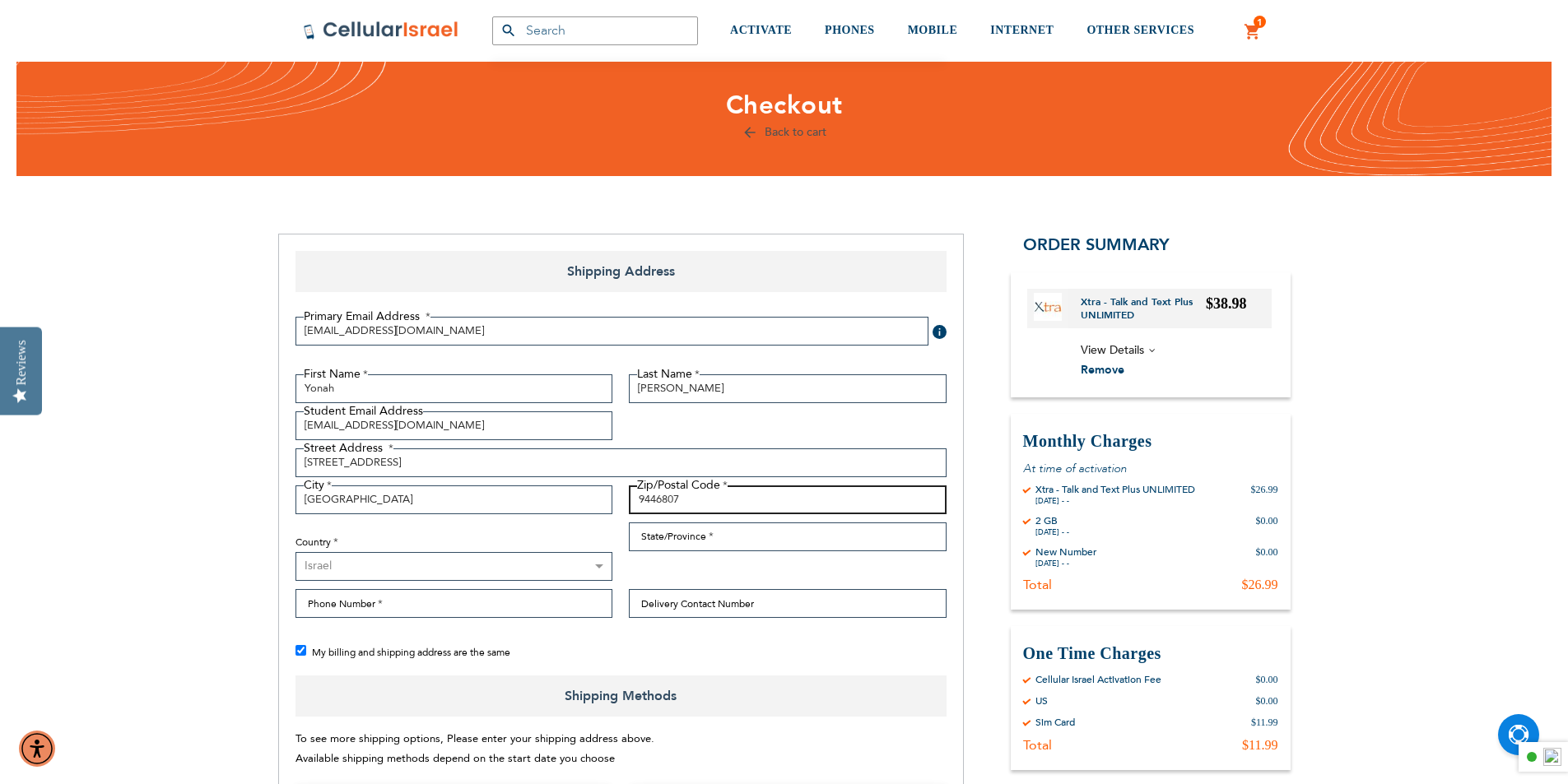
type input "9446807"
click at [686, 531] on input "State/Province" at bounding box center [787, 537] width 318 height 29
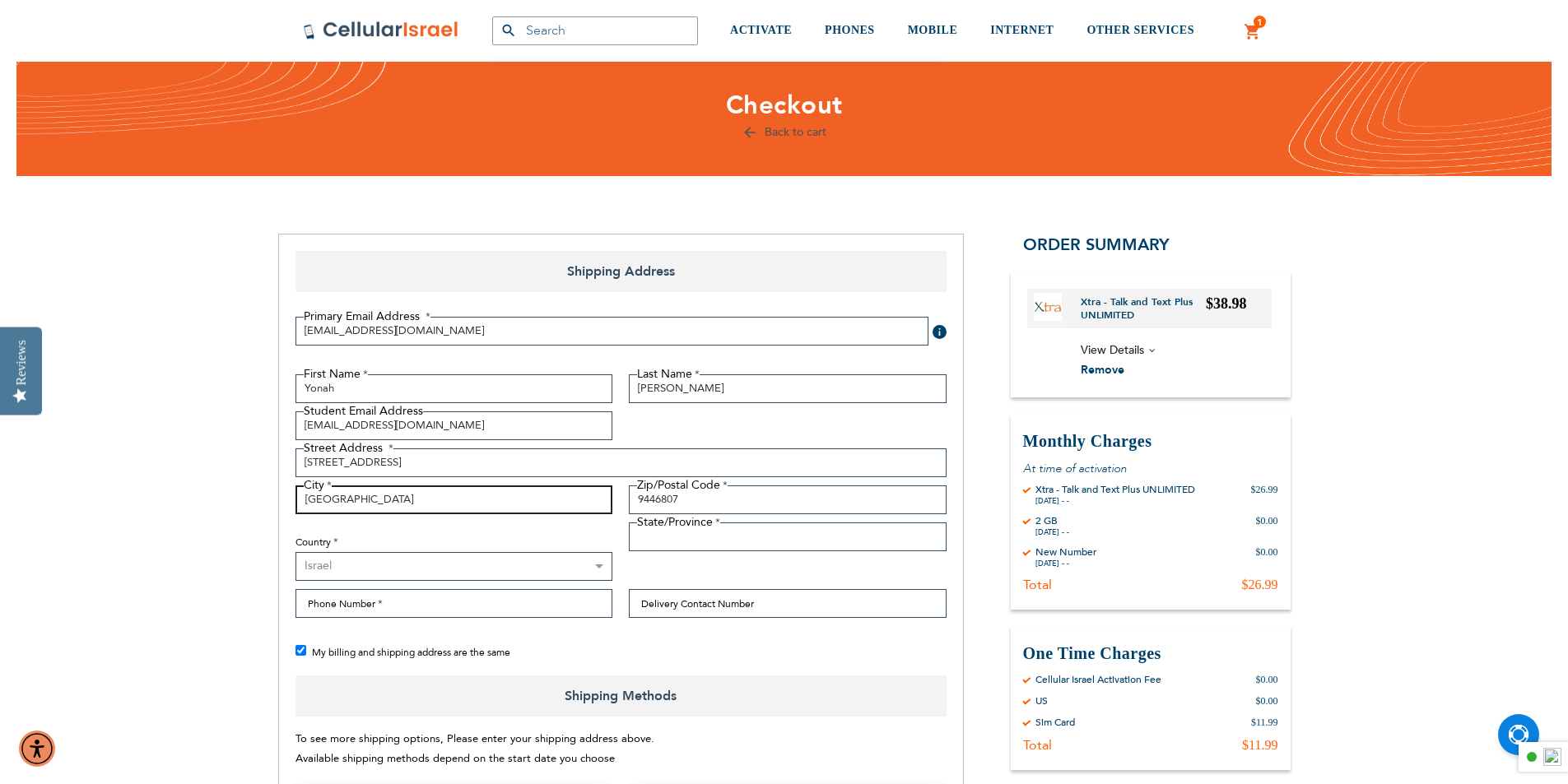
click at [369, 507] on input "[GEOGRAPHIC_DATA]" at bounding box center [454, 500] width 318 height 29
click at [784, 537] on input "State/Province" at bounding box center [787, 537] width 318 height 29
paste input "[GEOGRAPHIC_DATA]"
type input "[GEOGRAPHIC_DATA]"
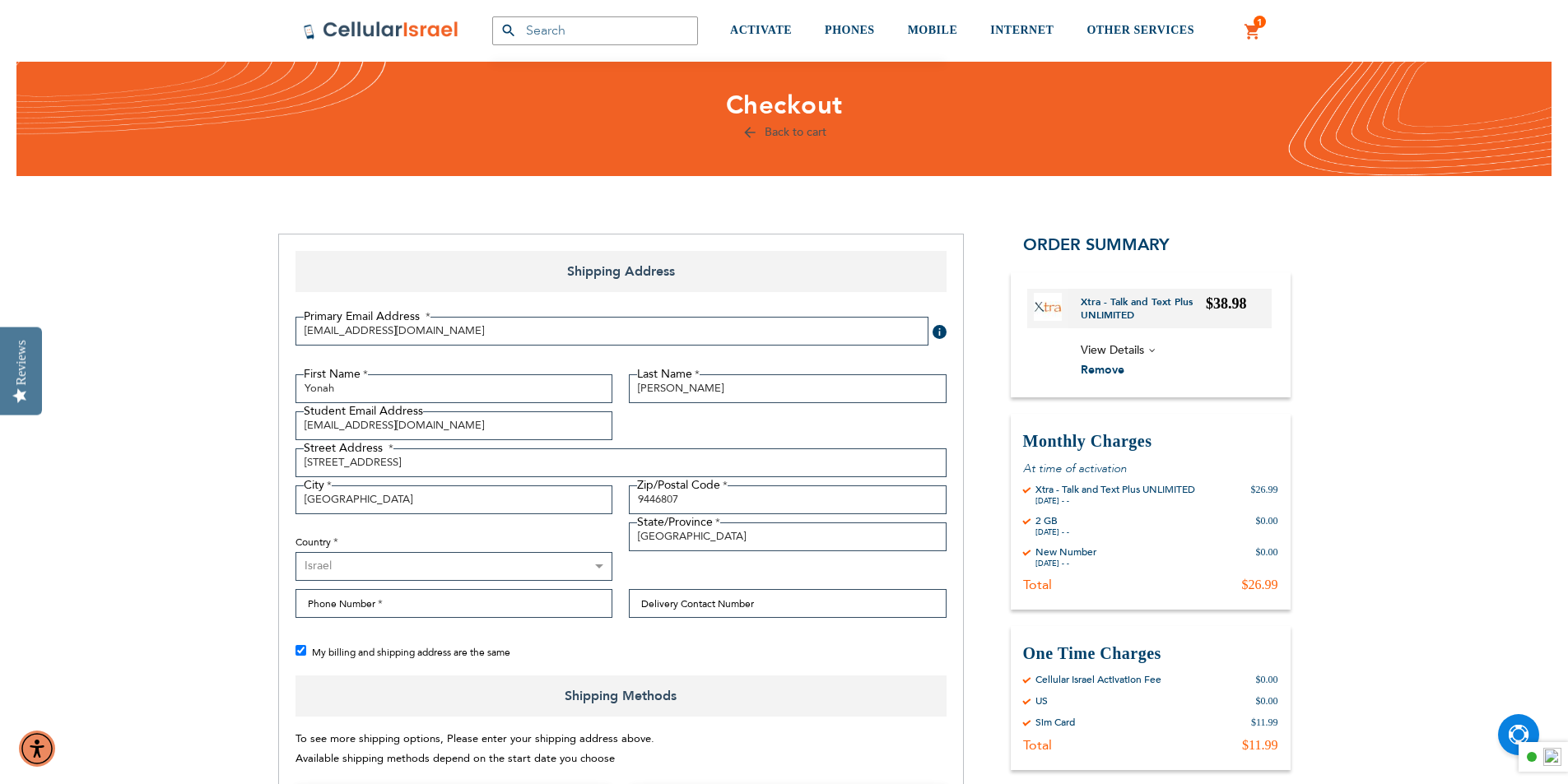
click at [355, 575] on select "[GEOGRAPHIC_DATA] [GEOGRAPHIC_DATA] [GEOGRAPHIC_DATA] [GEOGRAPHIC_DATA] [GEOGRA…" at bounding box center [454, 566] width 318 height 29
click at [369, 607] on input "Phone Number" at bounding box center [454, 604] width 318 height 29
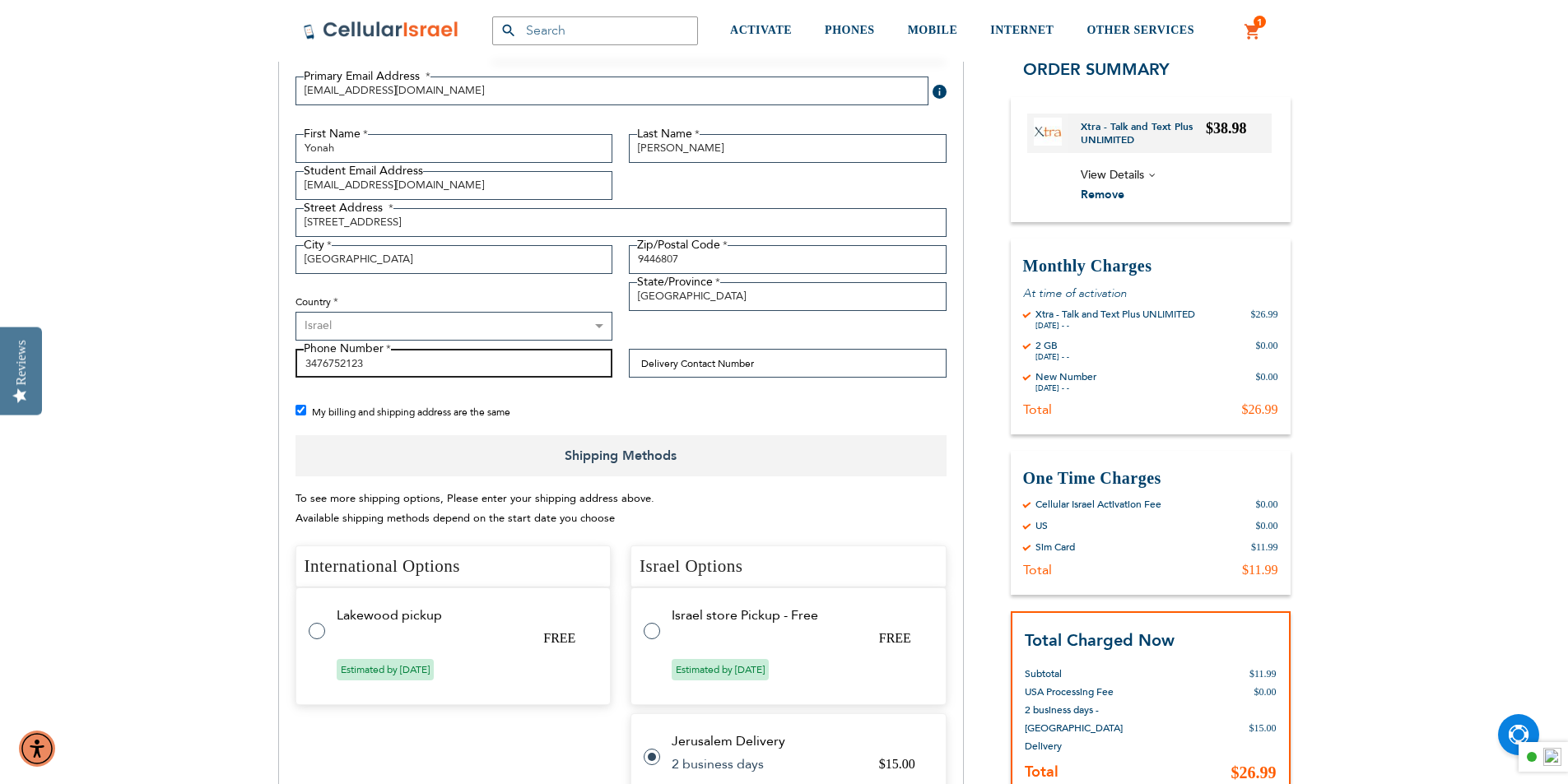
scroll to position [291, 0]
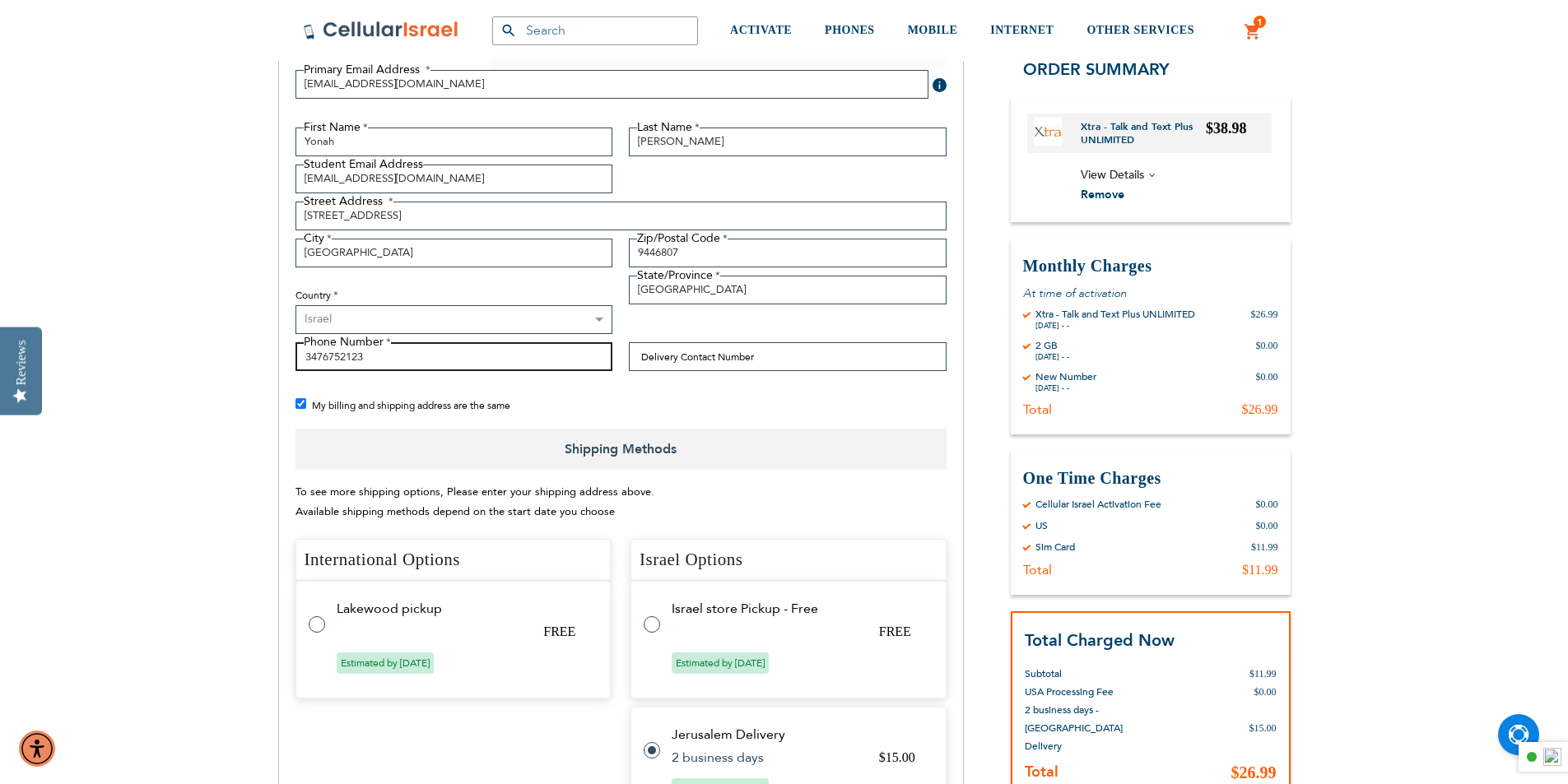
type input "3476752123"
click at [301, 402] on input "My billing and shipping address are the same" at bounding box center [300, 403] width 11 height 11
checkbox input "false"
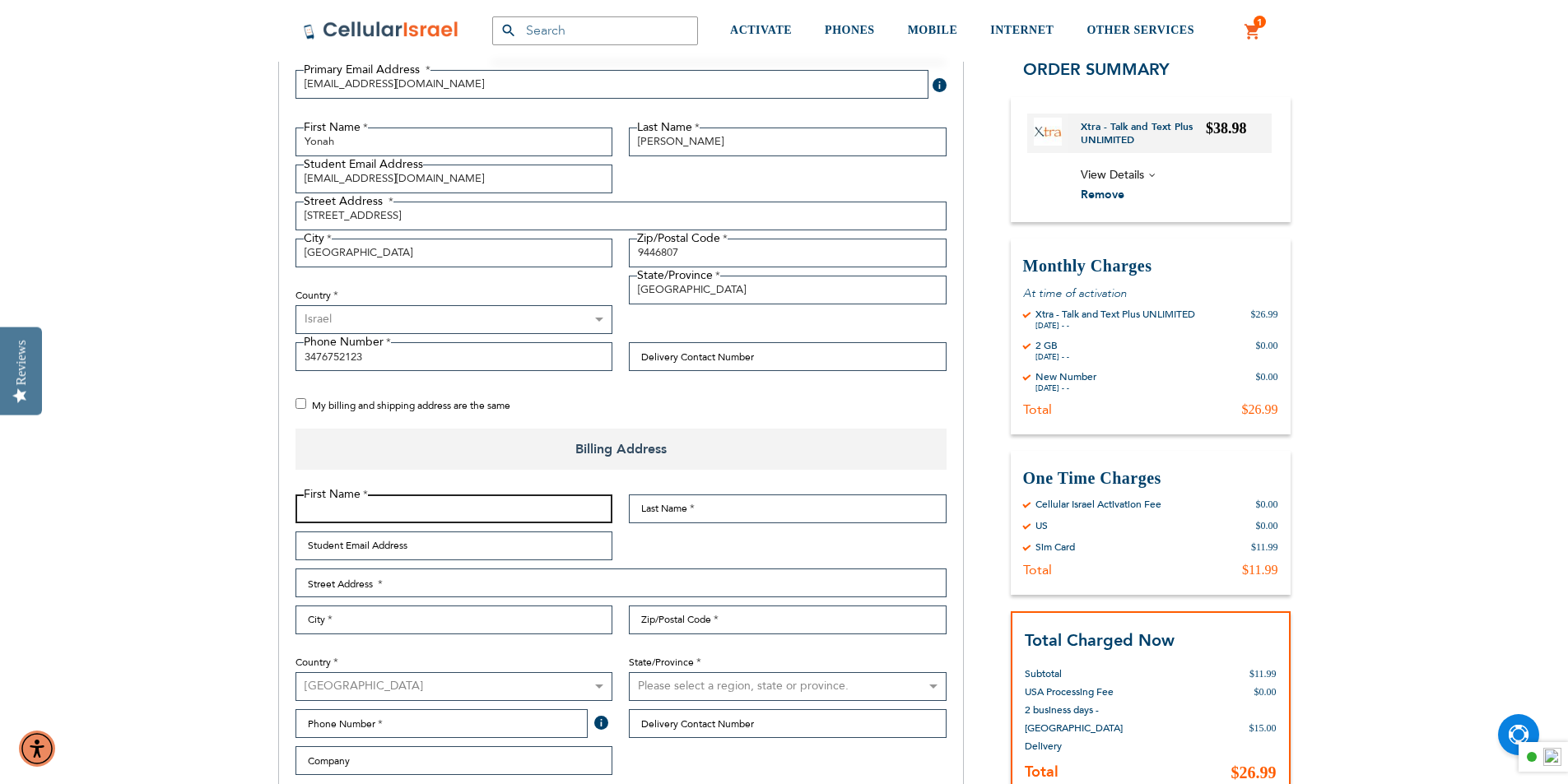
click at [343, 503] on input "First Name" at bounding box center [454, 509] width 318 height 29
type input "[PERSON_NAME]"
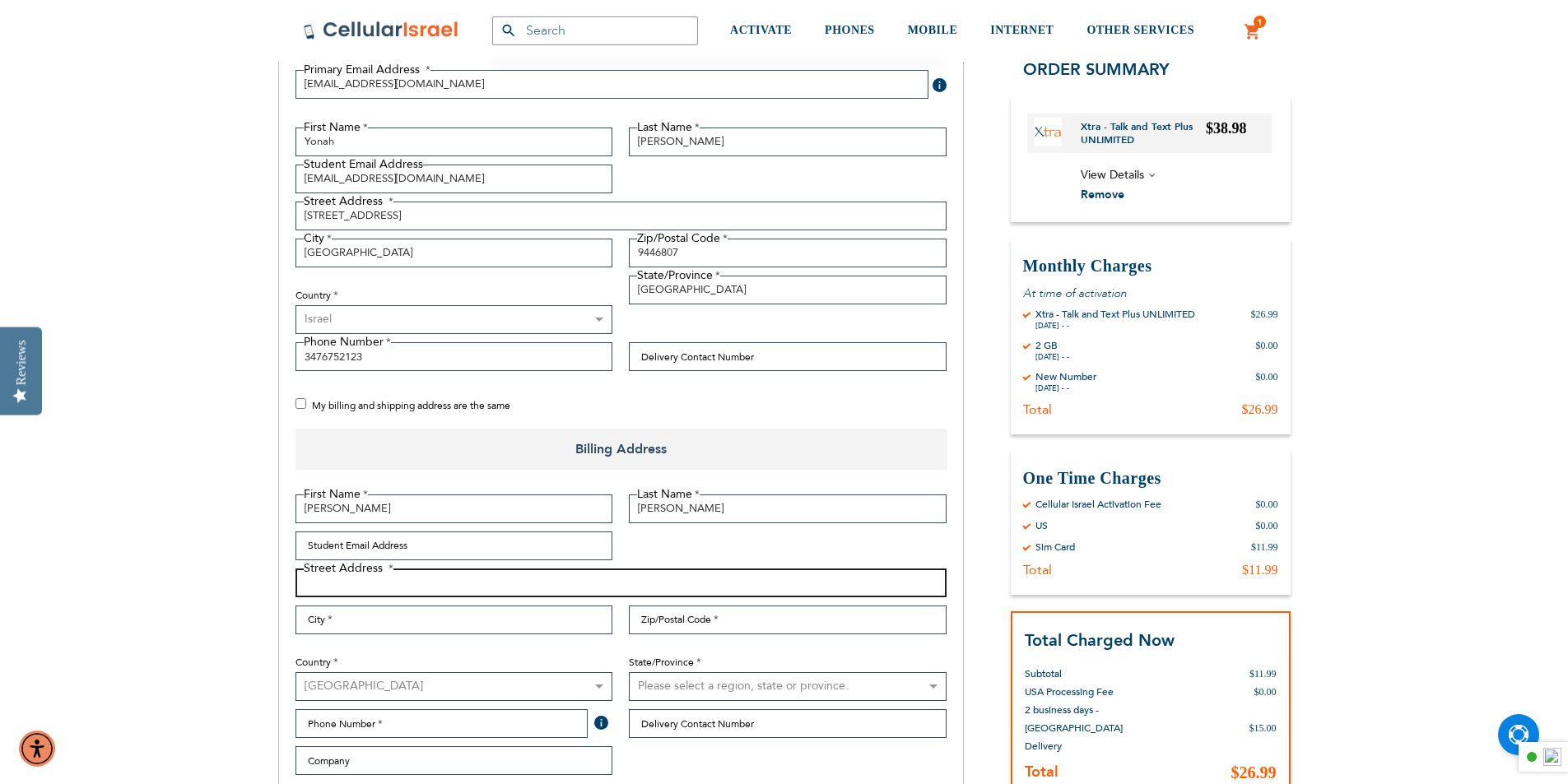
click at [349, 580] on input "Street Address: Line 1" at bounding box center [620, 583] width 651 height 29
type input "[STREET_ADDRESS]"
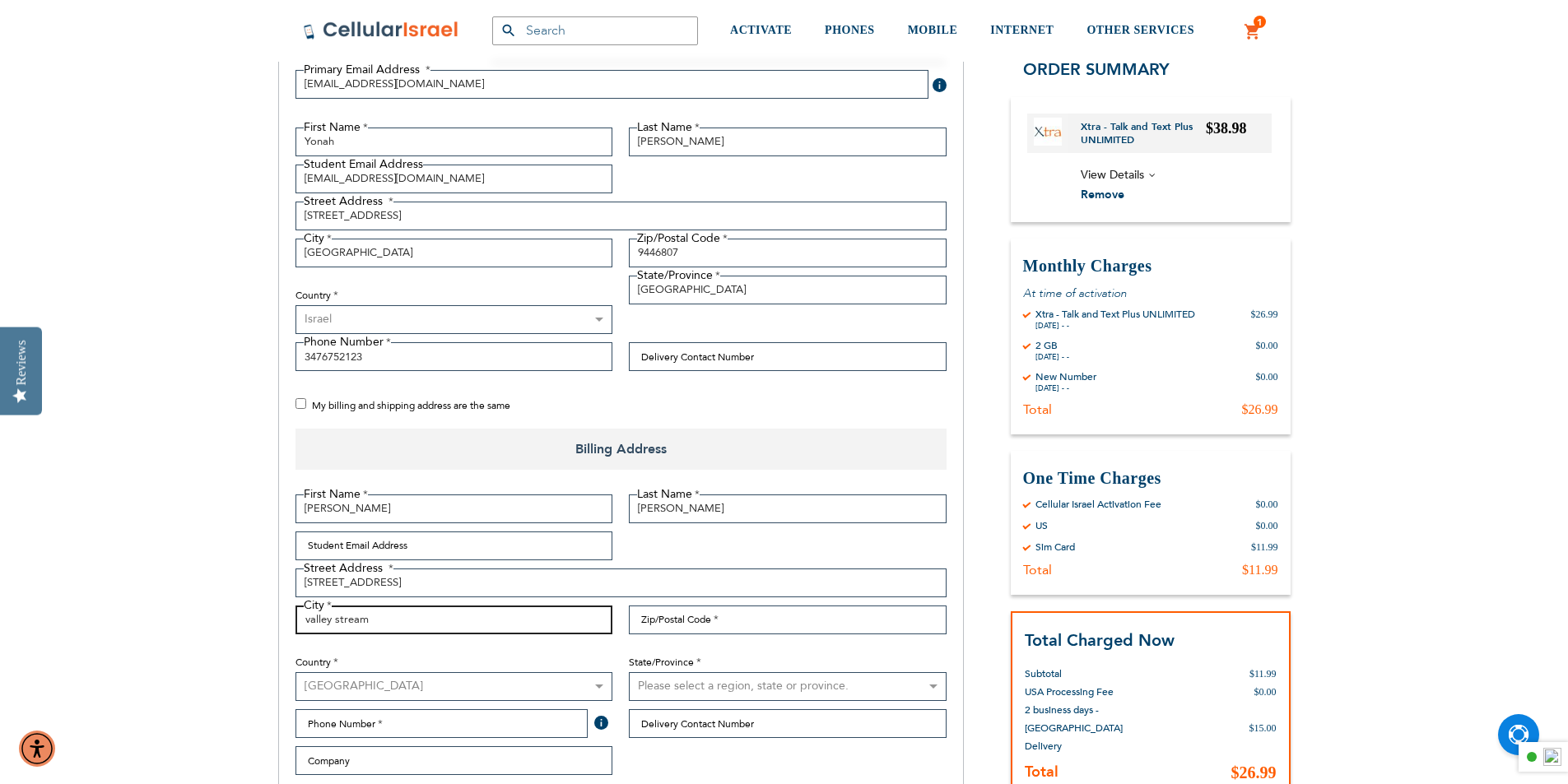
type input "valley stream"
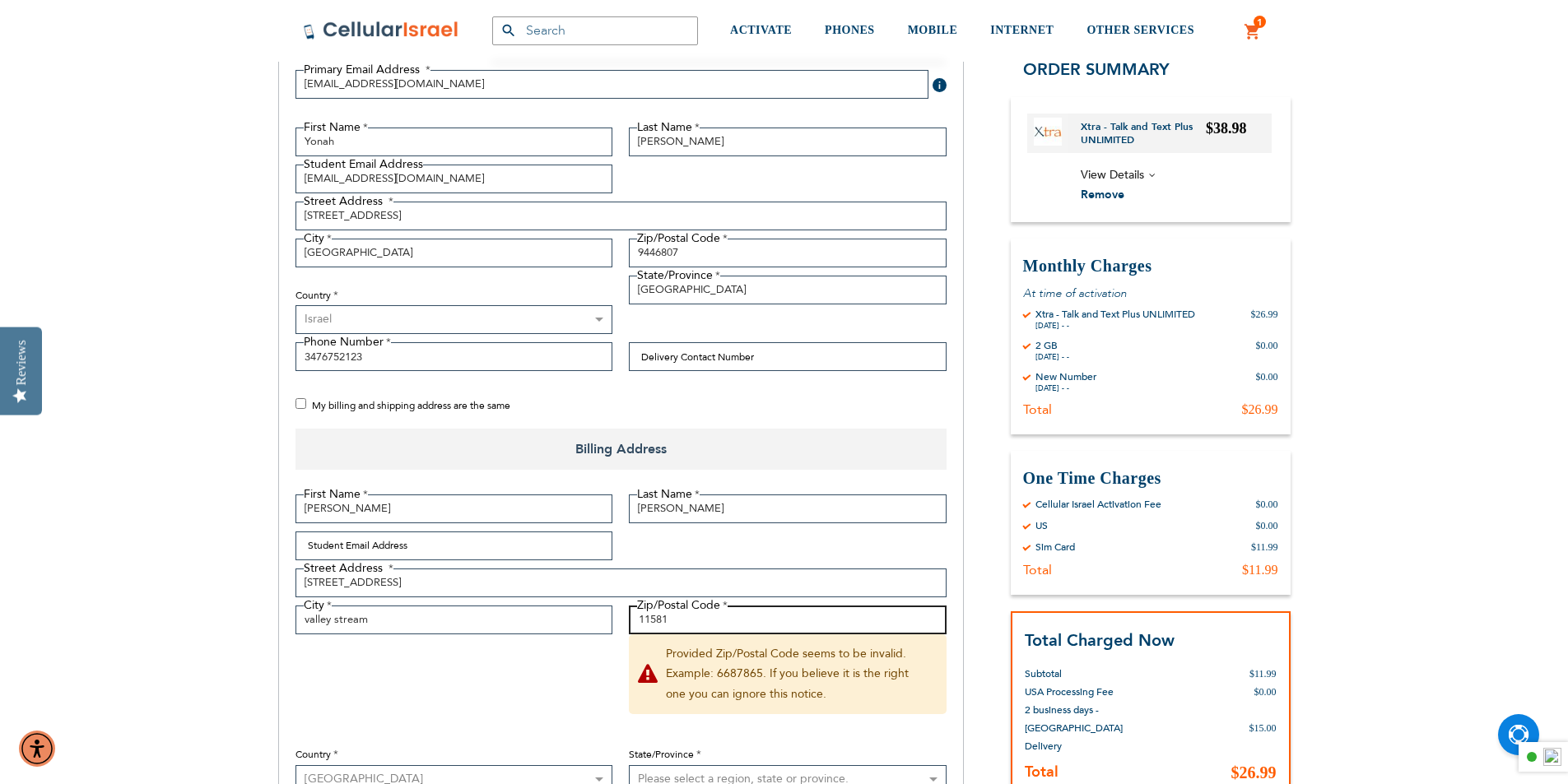
type input "11581"
click at [472, 664] on fieldset "First Name [PERSON_NAME] Last Name [GEOGRAPHIC_DATA] Student Email Address Stre…" at bounding box center [620, 685] width 668 height 382
click at [531, 665] on fieldset "First Name [PERSON_NAME] Last Name [GEOGRAPHIC_DATA] Student Email Address Stre…" at bounding box center [620, 685] width 668 height 382
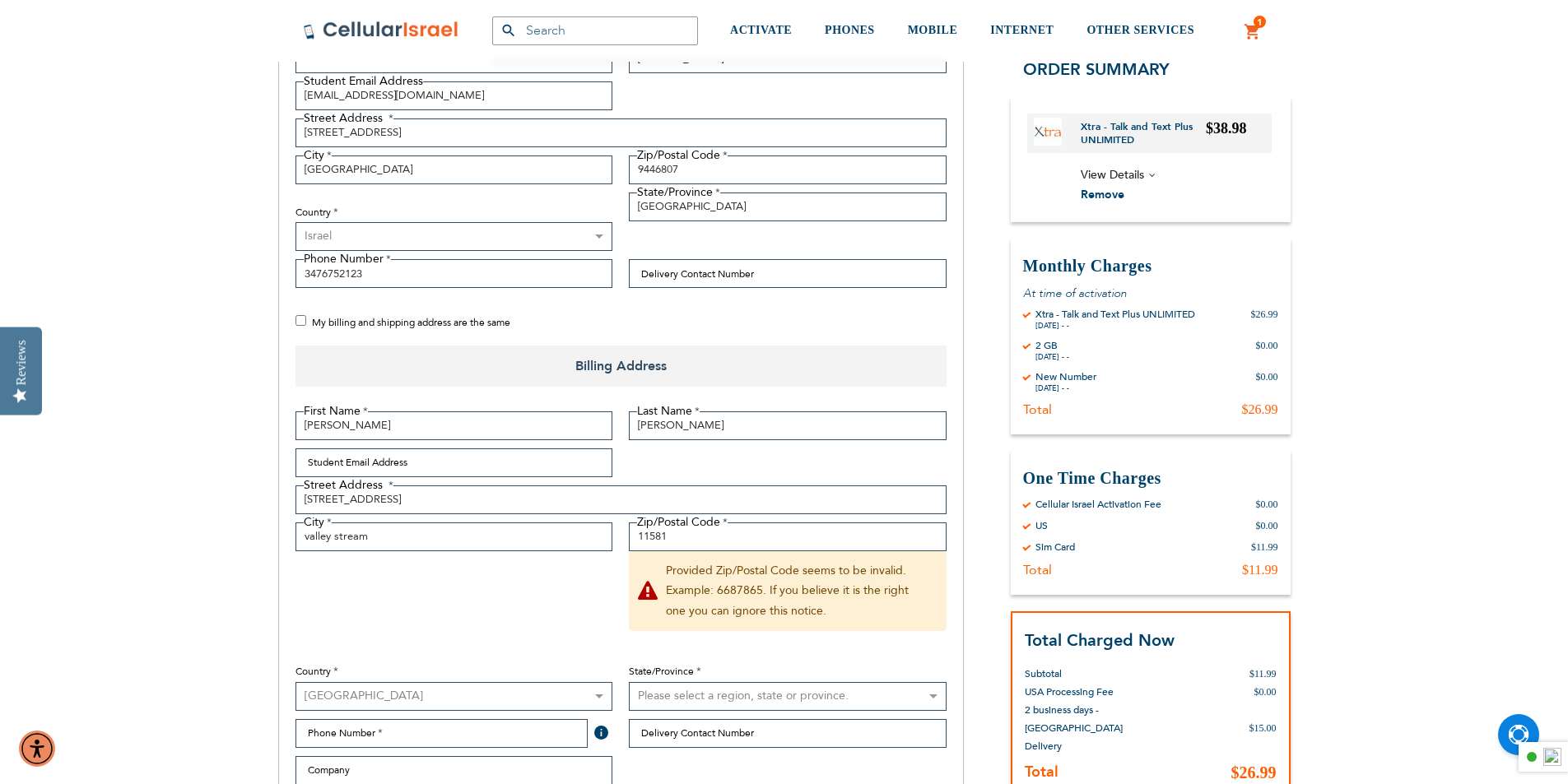
scroll to position [538, 0]
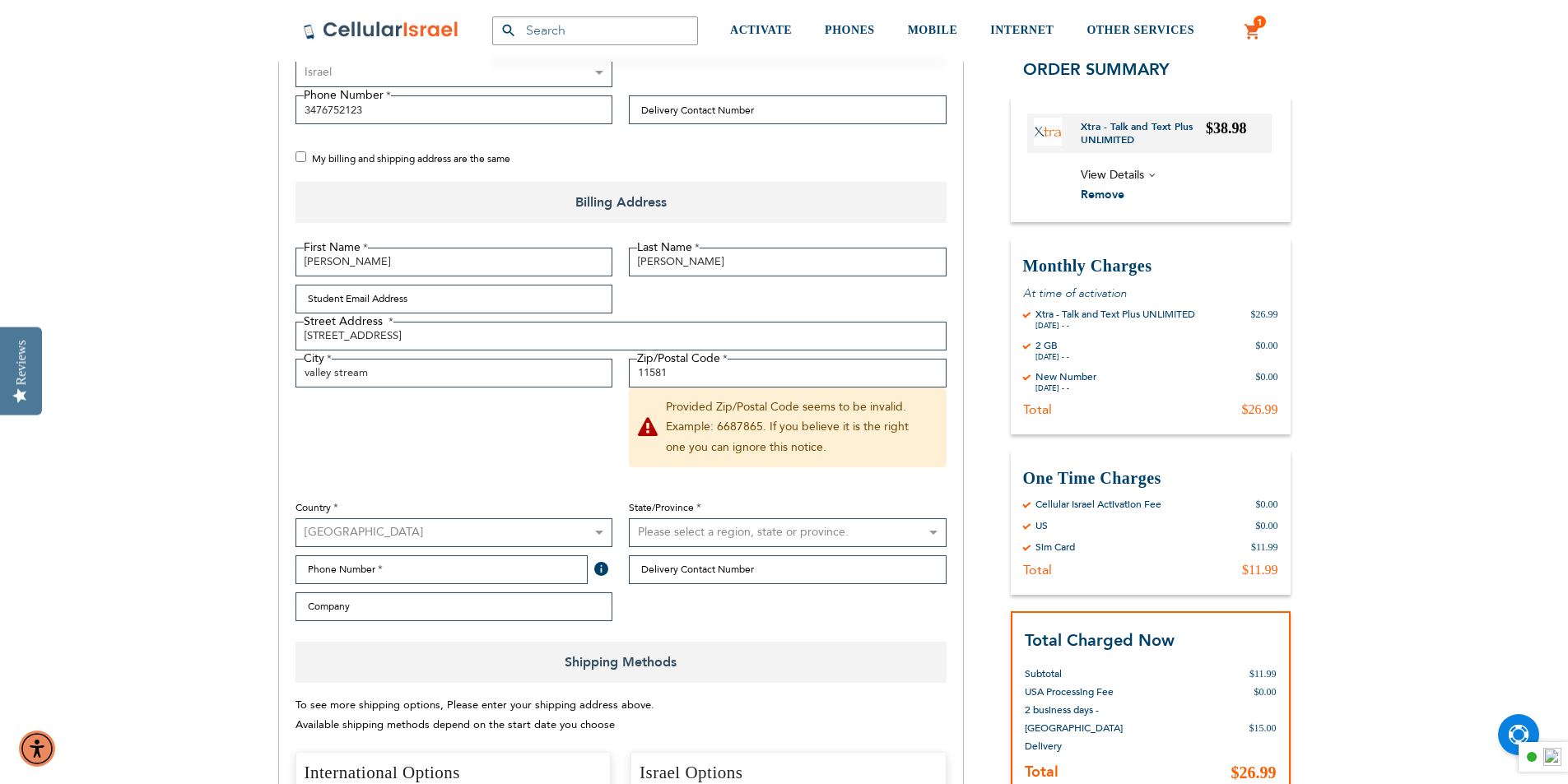
click at [451, 442] on fieldset "First Name [PERSON_NAME] Last Name [GEOGRAPHIC_DATA] Student Email Address Stre…" at bounding box center [620, 438] width 668 height 382
click at [441, 372] on input "valley stream" at bounding box center [454, 373] width 318 height 29
click at [706, 366] on input "11581" at bounding box center [787, 373] width 318 height 29
click at [691, 528] on select "Please select a region, state or province. [US_STATE] [US_STATE] [US_STATE] [US…" at bounding box center [787, 533] width 318 height 29
select select "43"
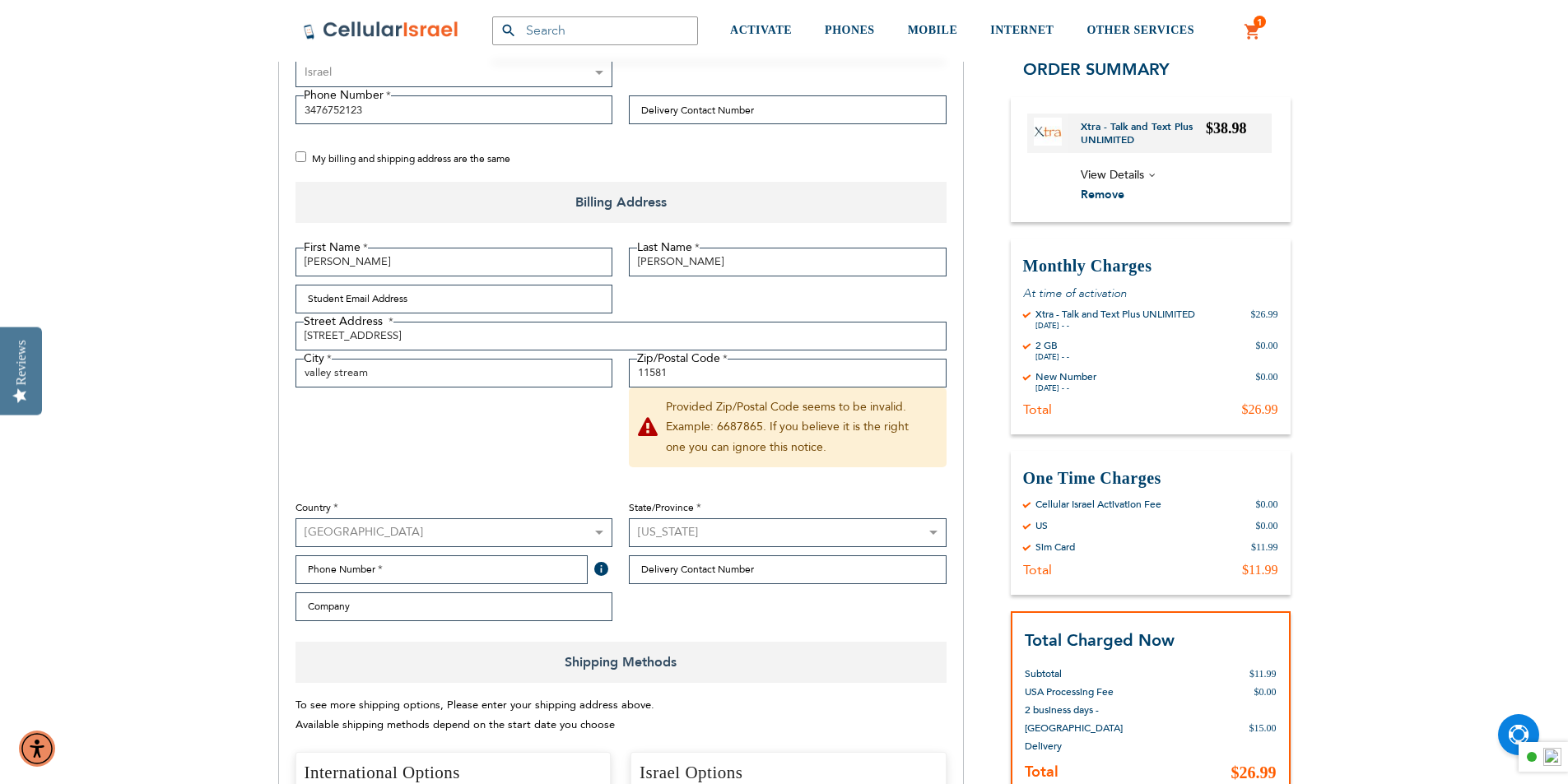
click at [629, 519] on select "Please select a region, state or province. [US_STATE] [US_STATE] [US_STATE] [US…" at bounding box center [787, 533] width 318 height 29
click at [433, 572] on input "Phone Number" at bounding box center [441, 570] width 293 height 29
type input "3476752123"
click at [440, 612] on input "Company" at bounding box center [454, 607] width 318 height 29
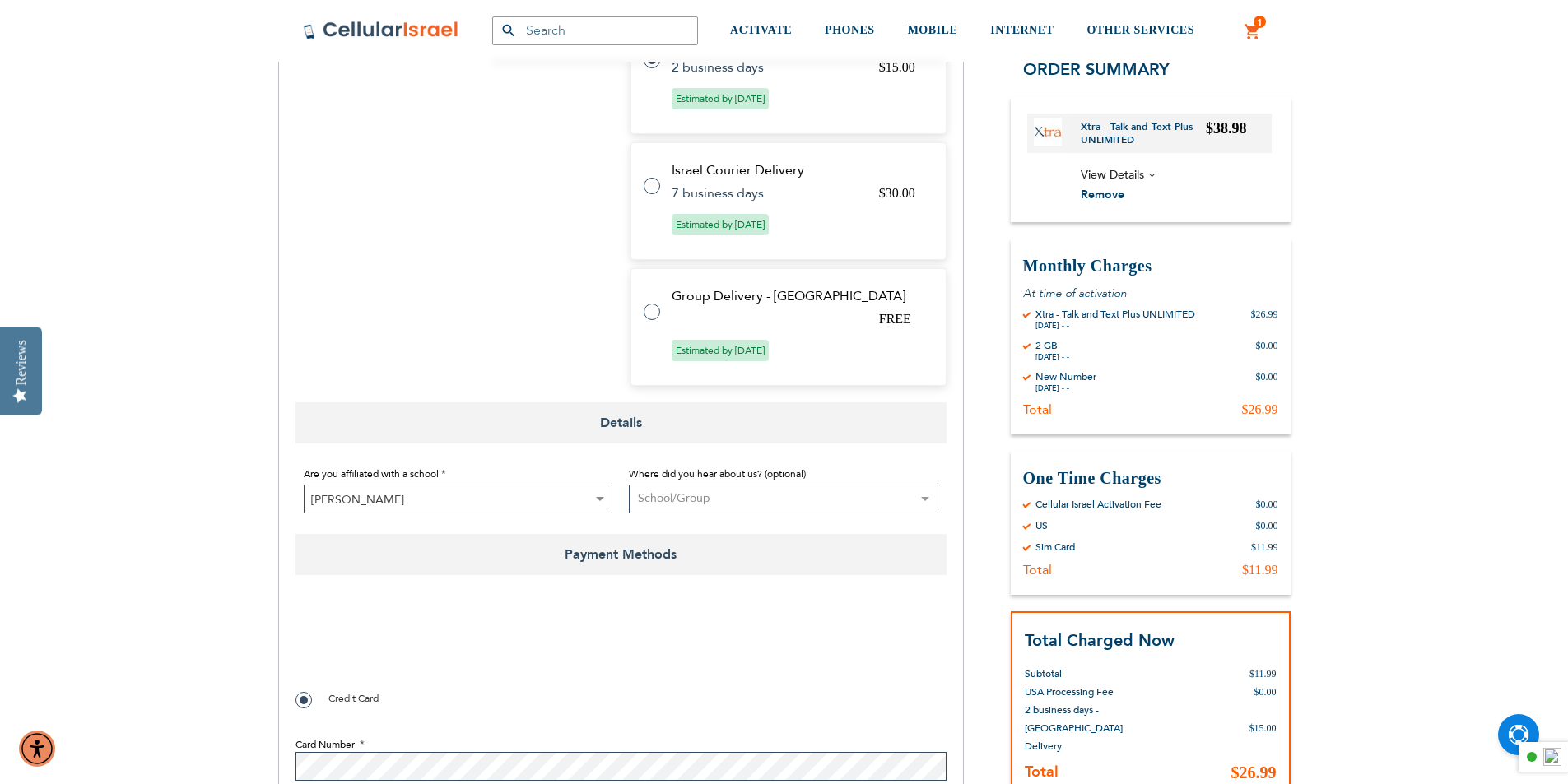
scroll to position [1443, 0]
checkbox input "true"
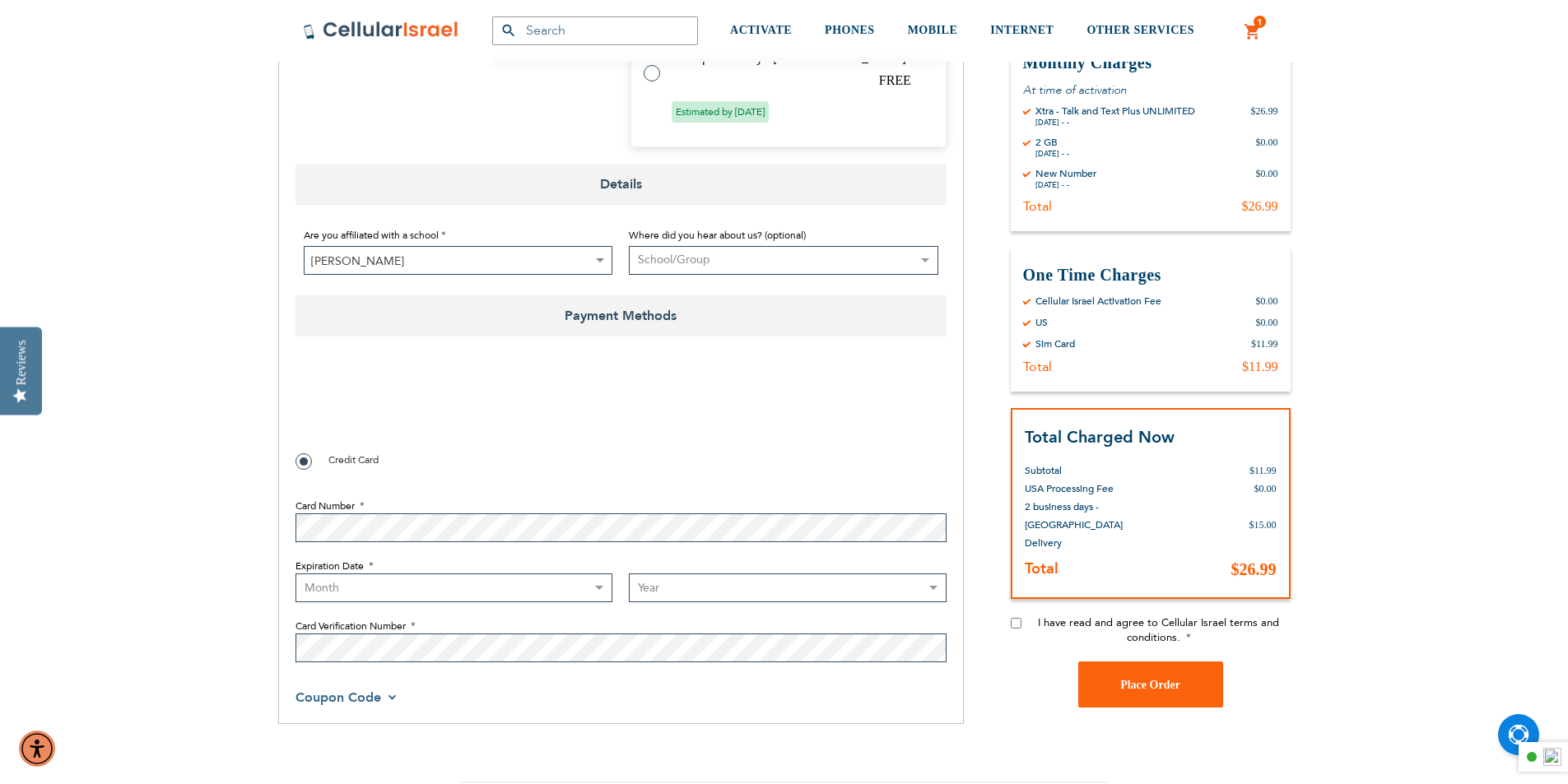
scroll to position [1690, 0]
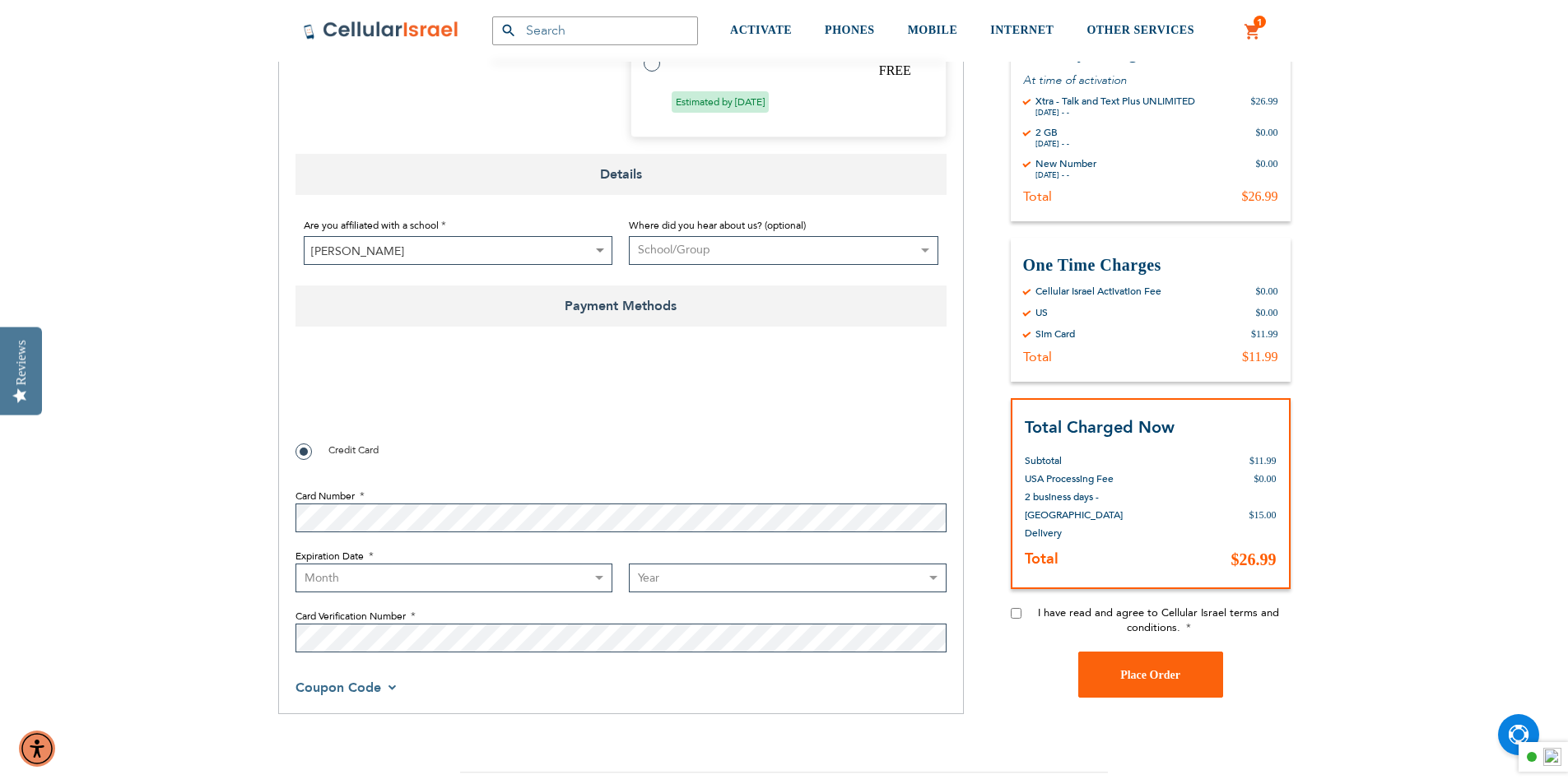
select select "9"
select select "2029"
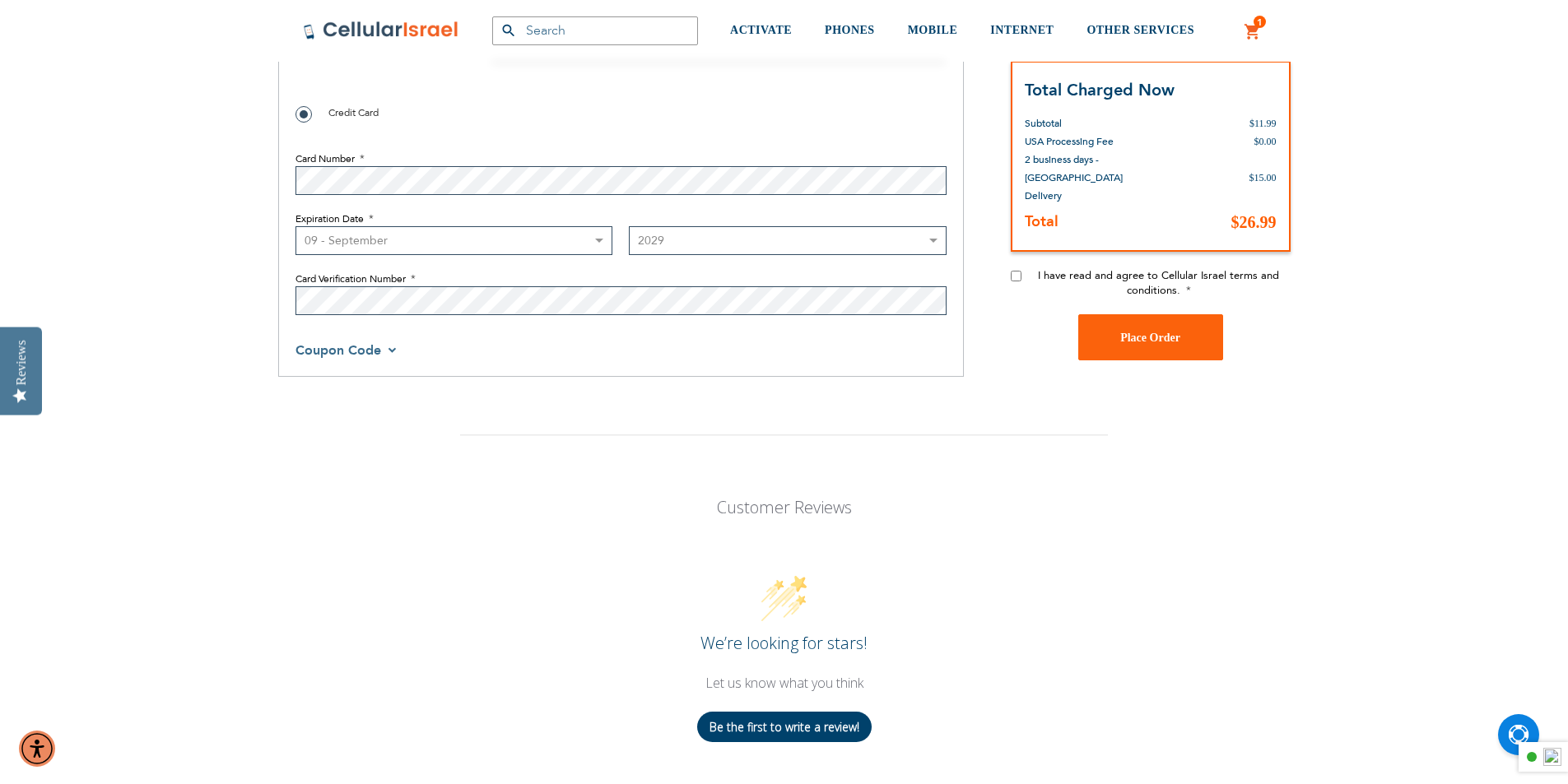
scroll to position [1893, 0]
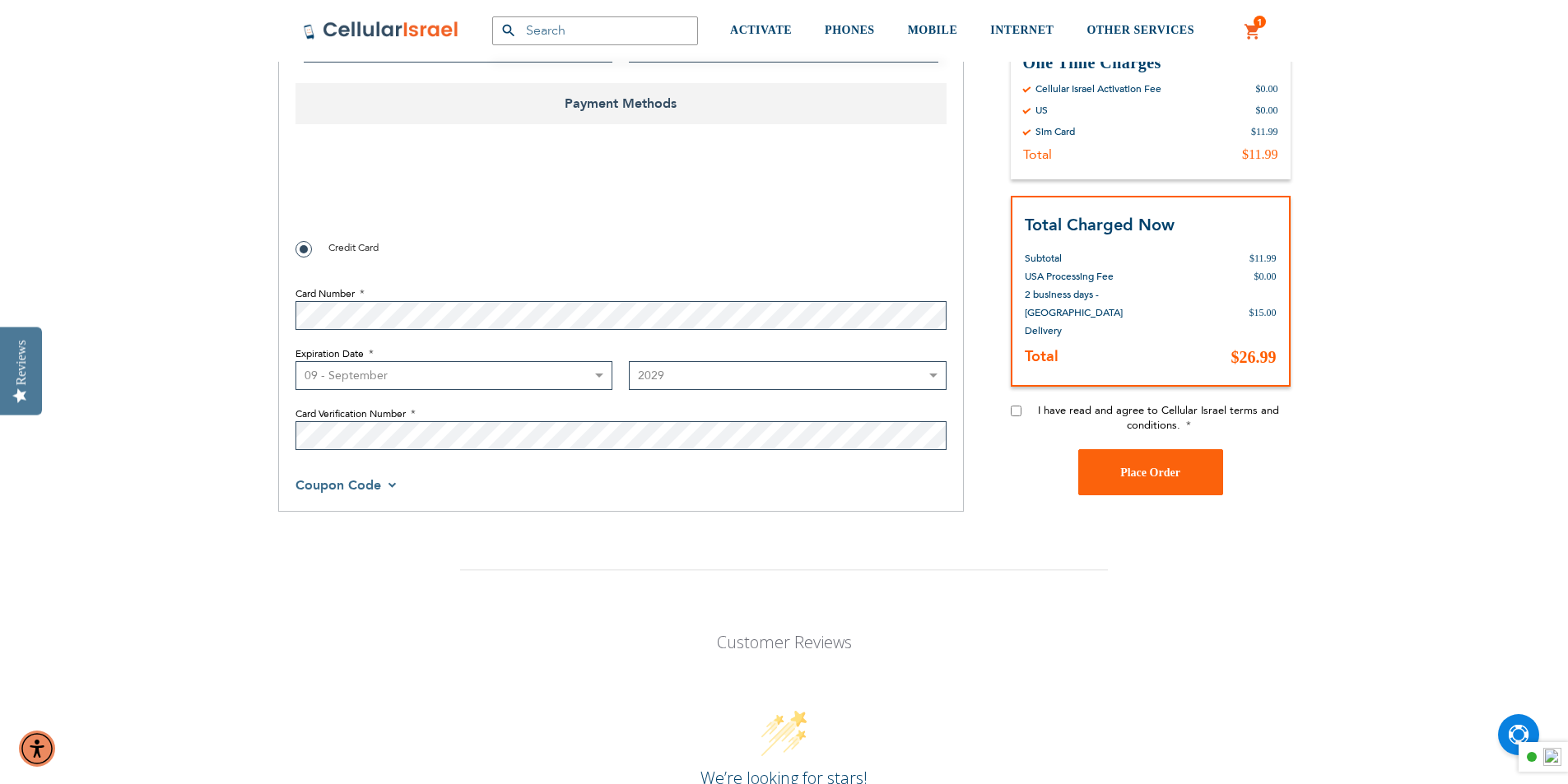
click at [1015, 414] on input "I have read and agree to Cellular Israel terms and conditions." at bounding box center [1016, 411] width 11 height 11
checkbox input "true"
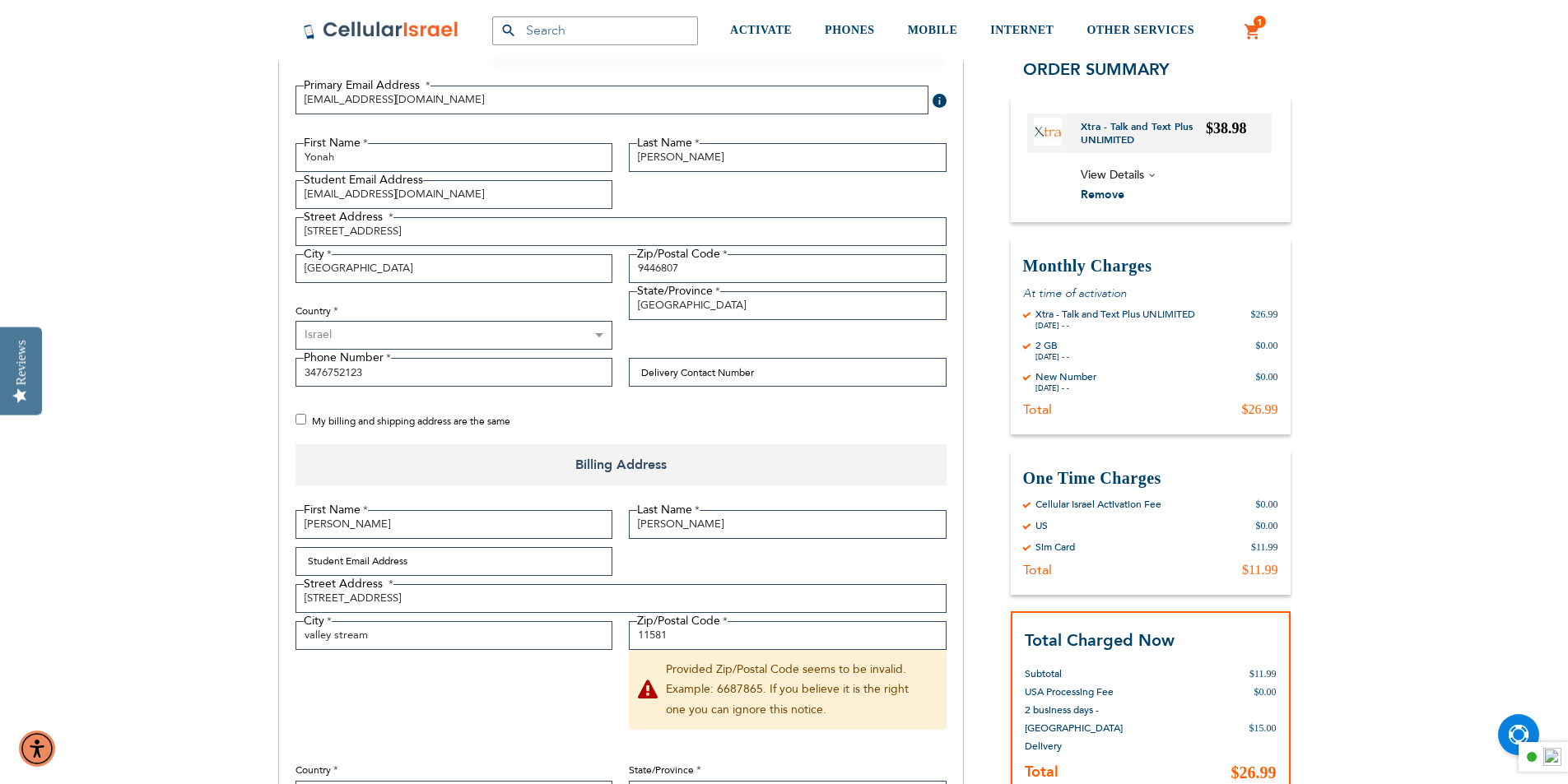
scroll to position [247, 0]
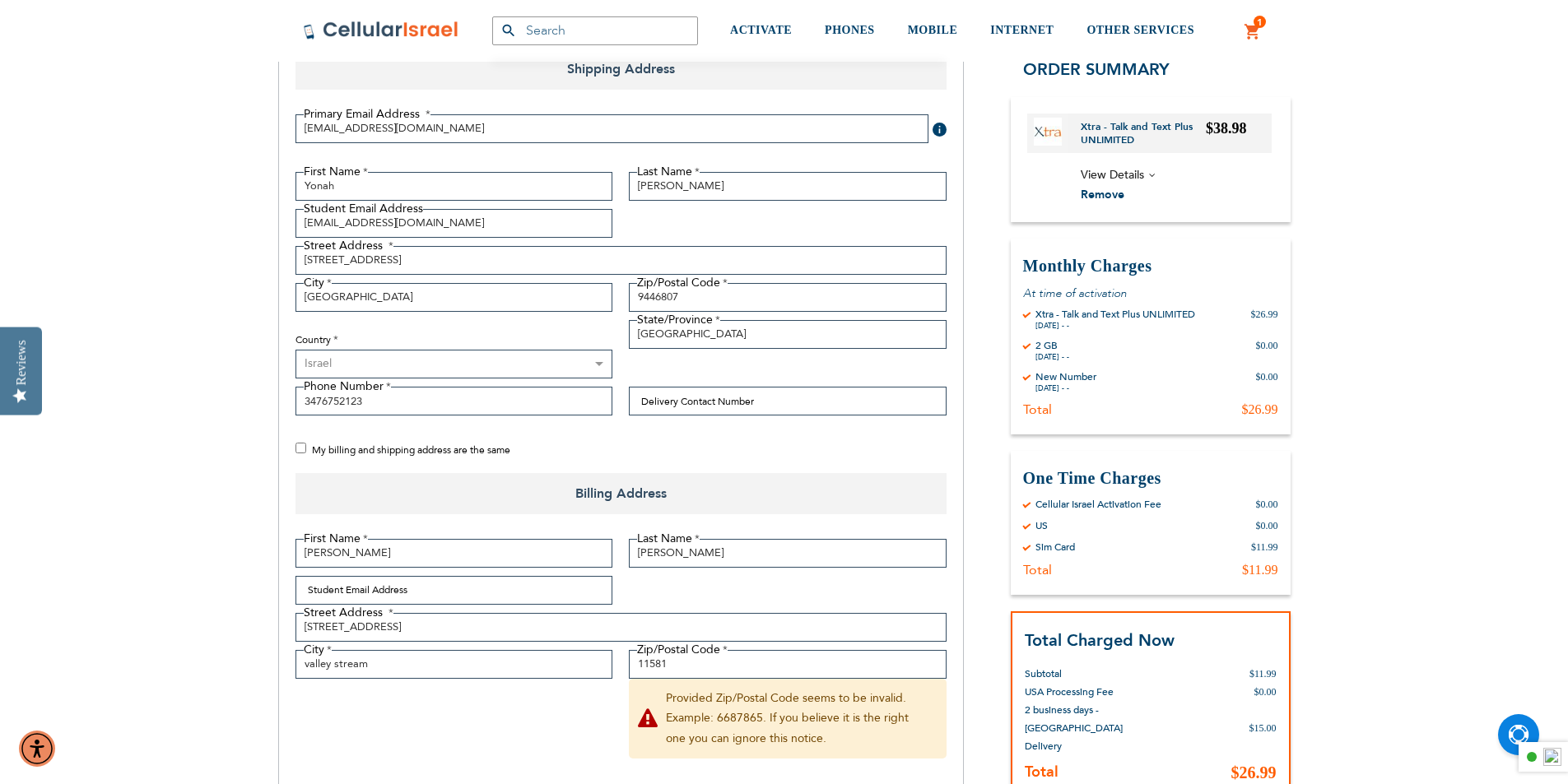
checkbox input "false"
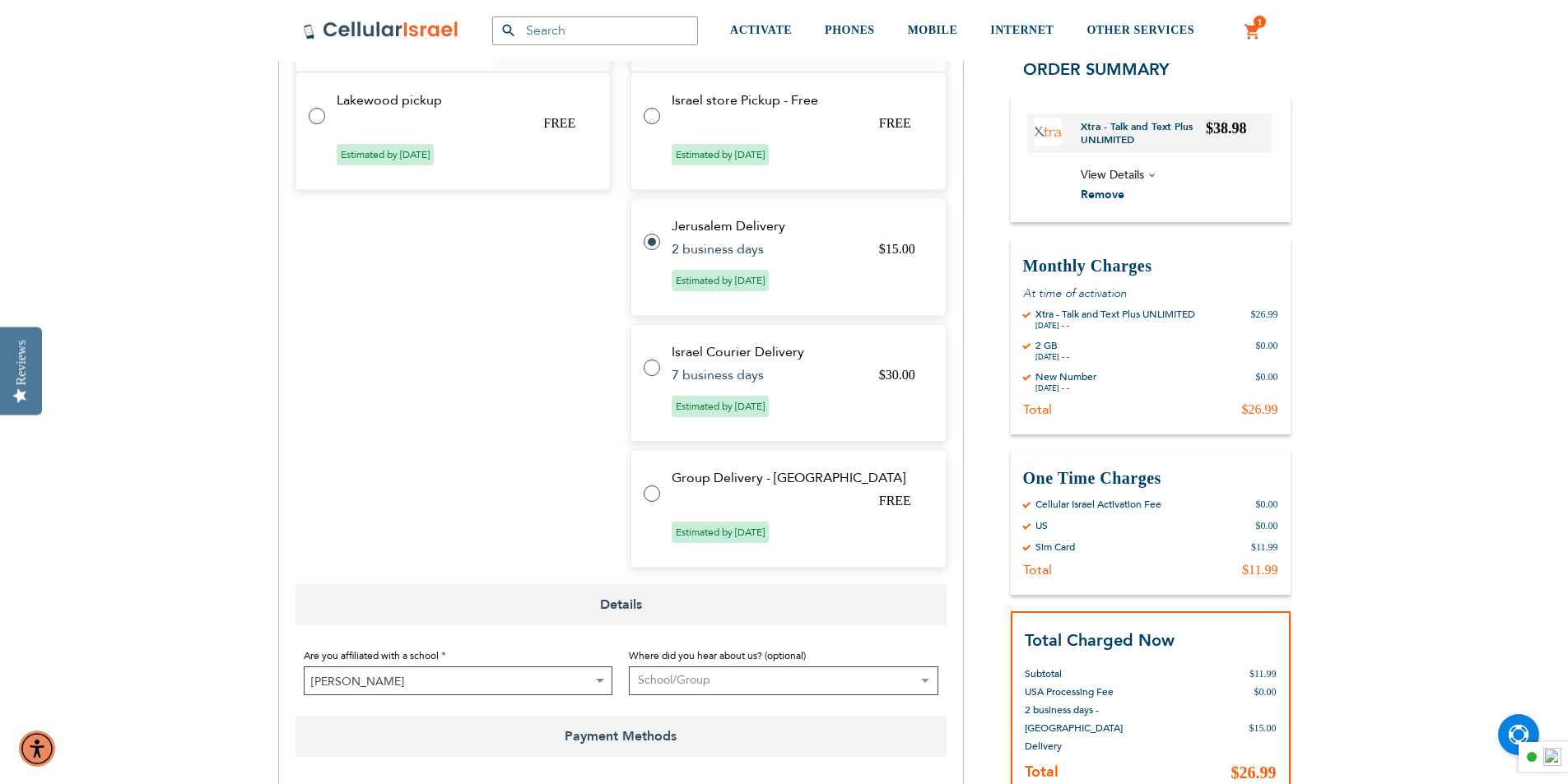
scroll to position [1289, 0]
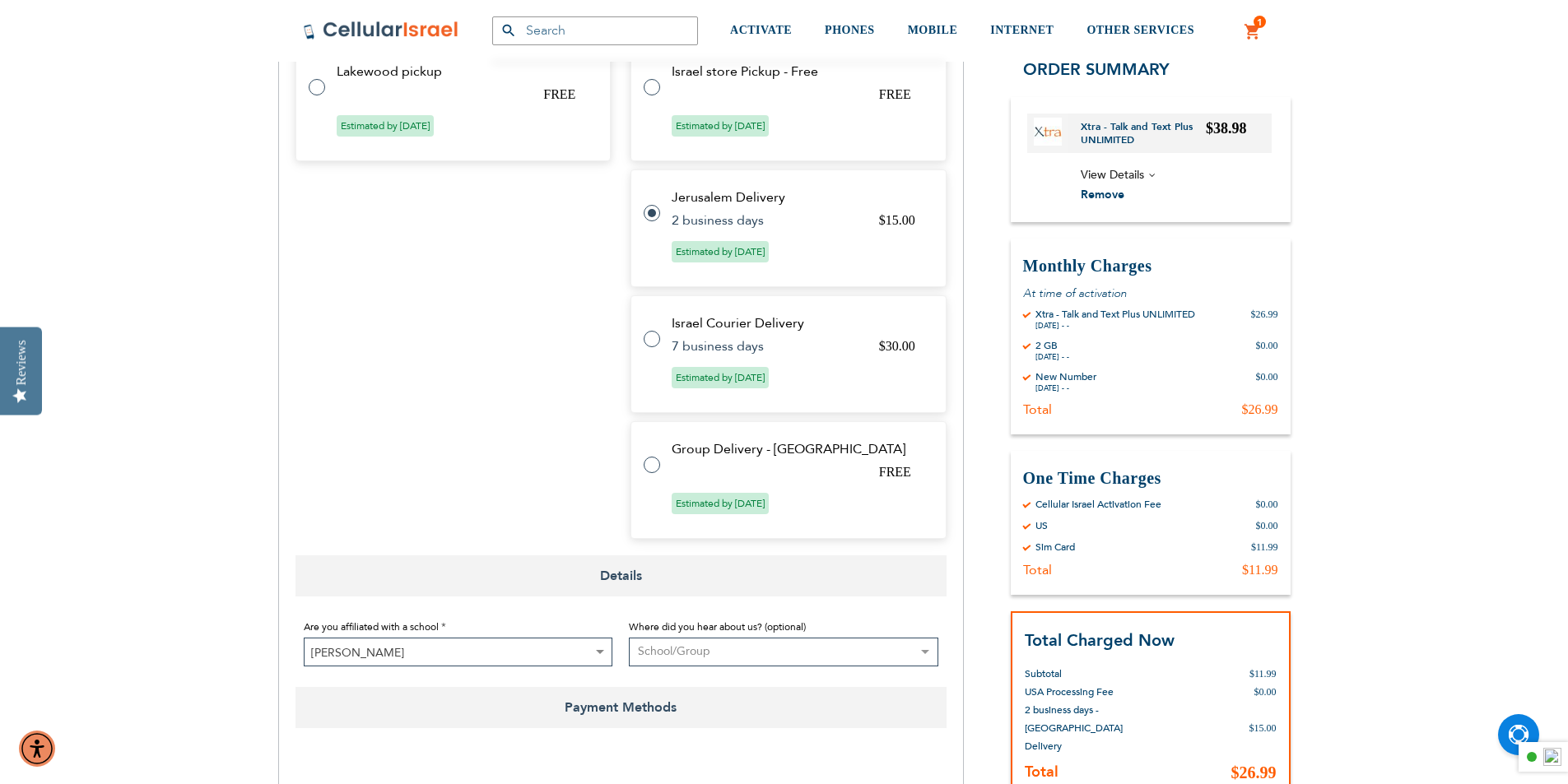
click at [648, 476] on tr "Group Delivery - [GEOGRAPHIC_DATA] FREE Estimated by [DATE]" at bounding box center [788, 481] width 316 height 118
radio input "false"
radio input "true"
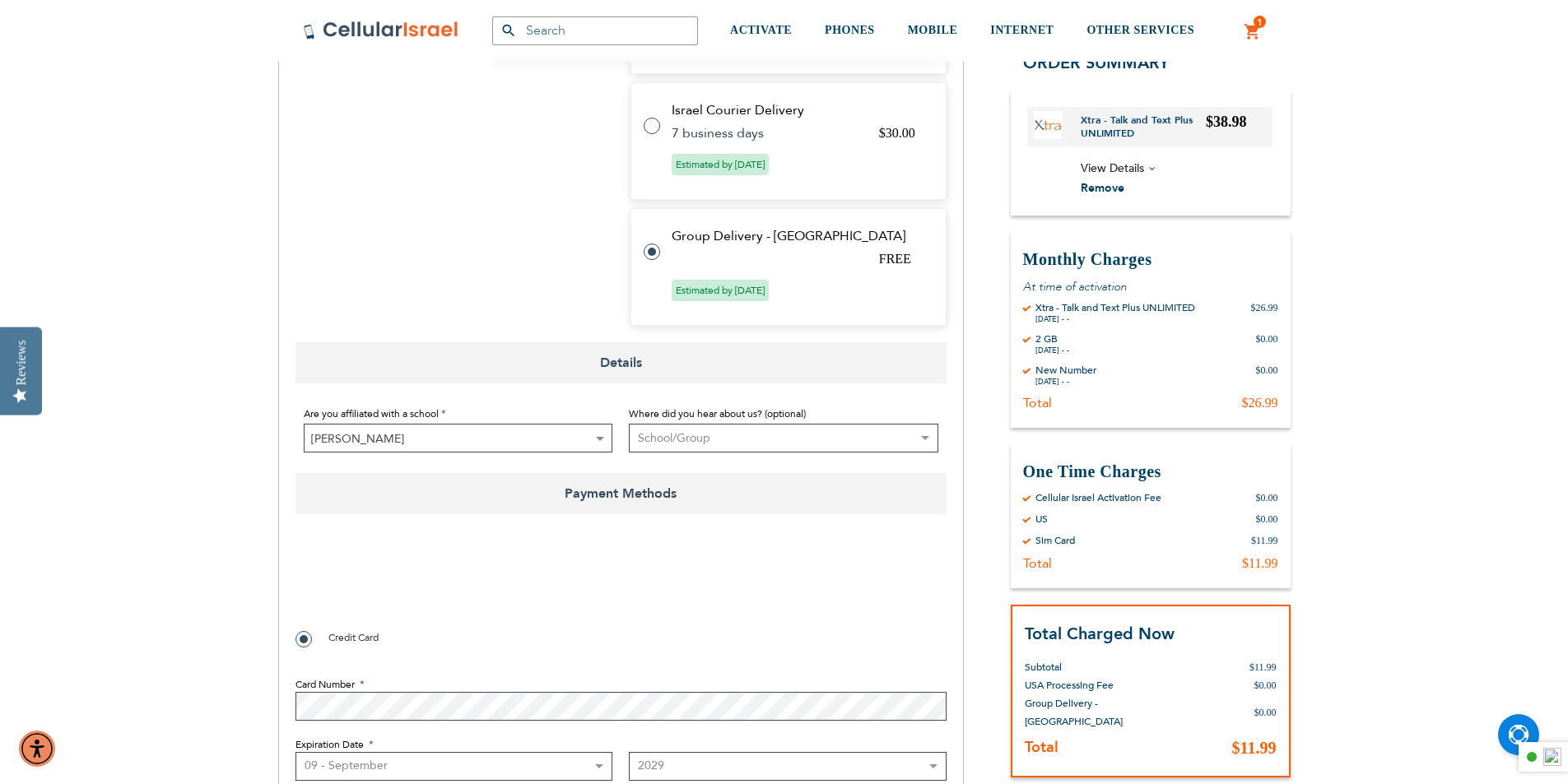
scroll to position [1038, 0]
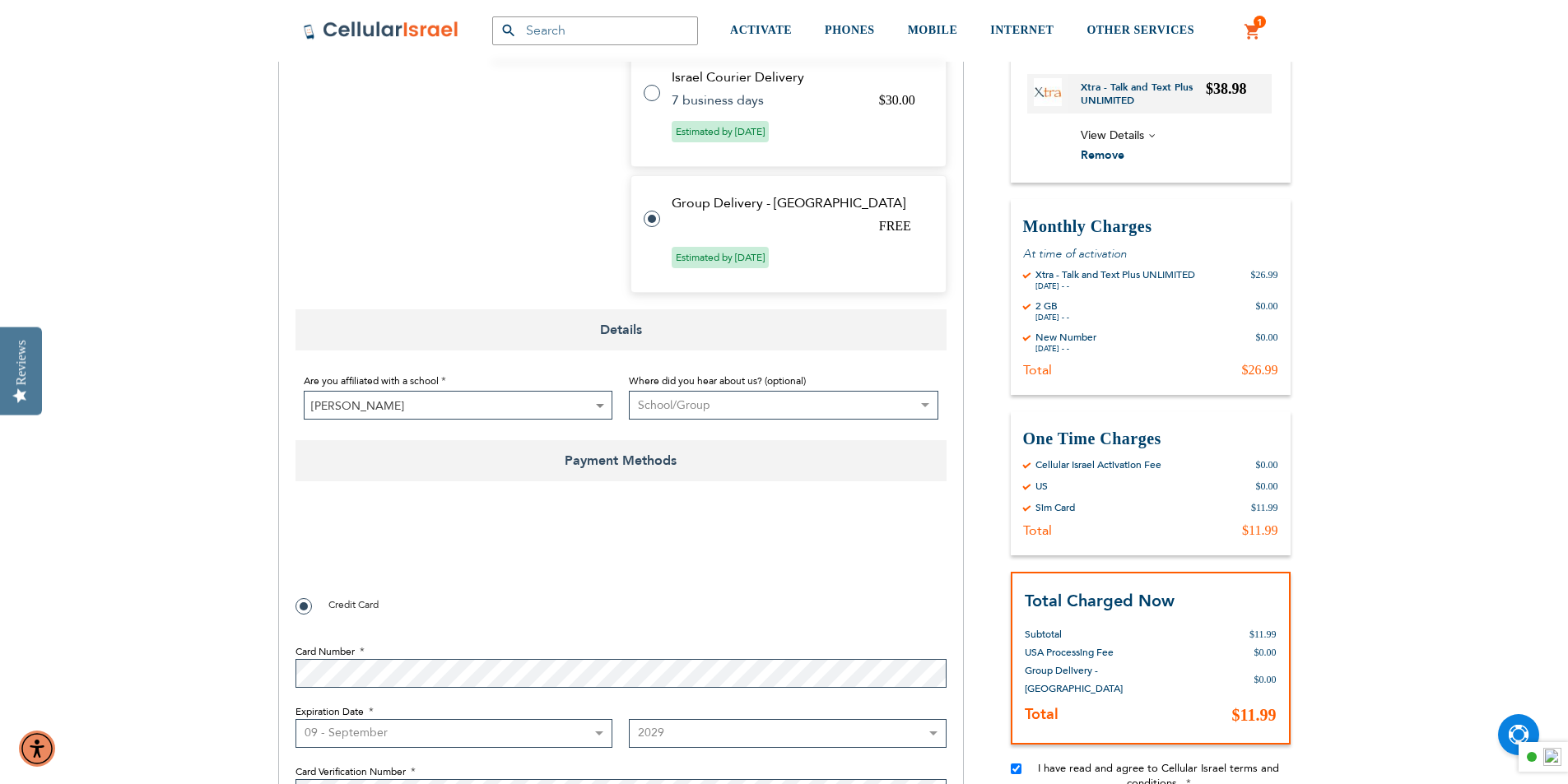
click at [255, 407] on div "SEMINARY YESHIVA TOURIST OLIM COUPLES Support [PHONE_NUMBER] / [PHONE_NUMBER] L…" at bounding box center [784, 518] width 1568 height 3113
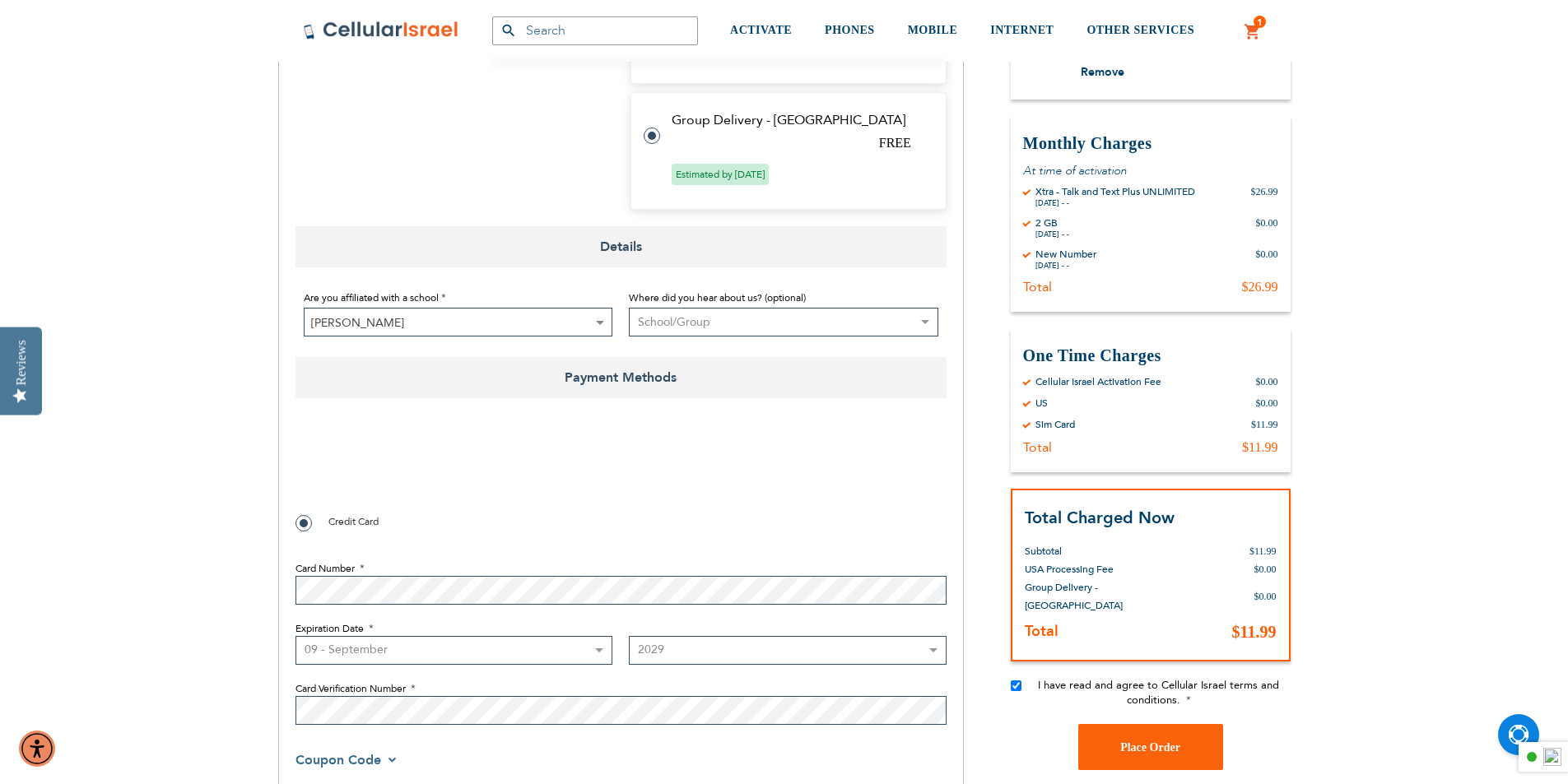
scroll to position [1203, 0]
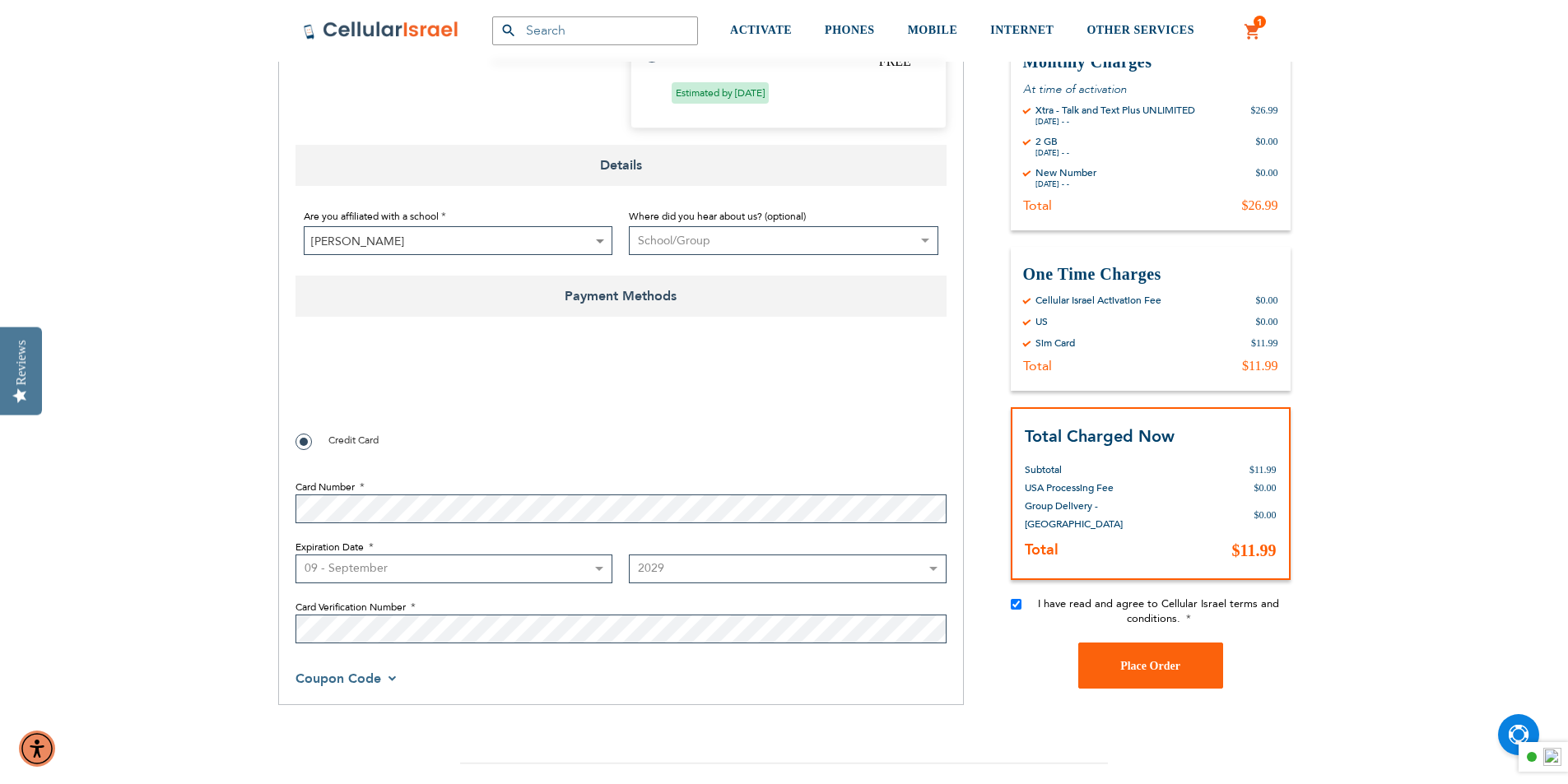
checkbox input "true"
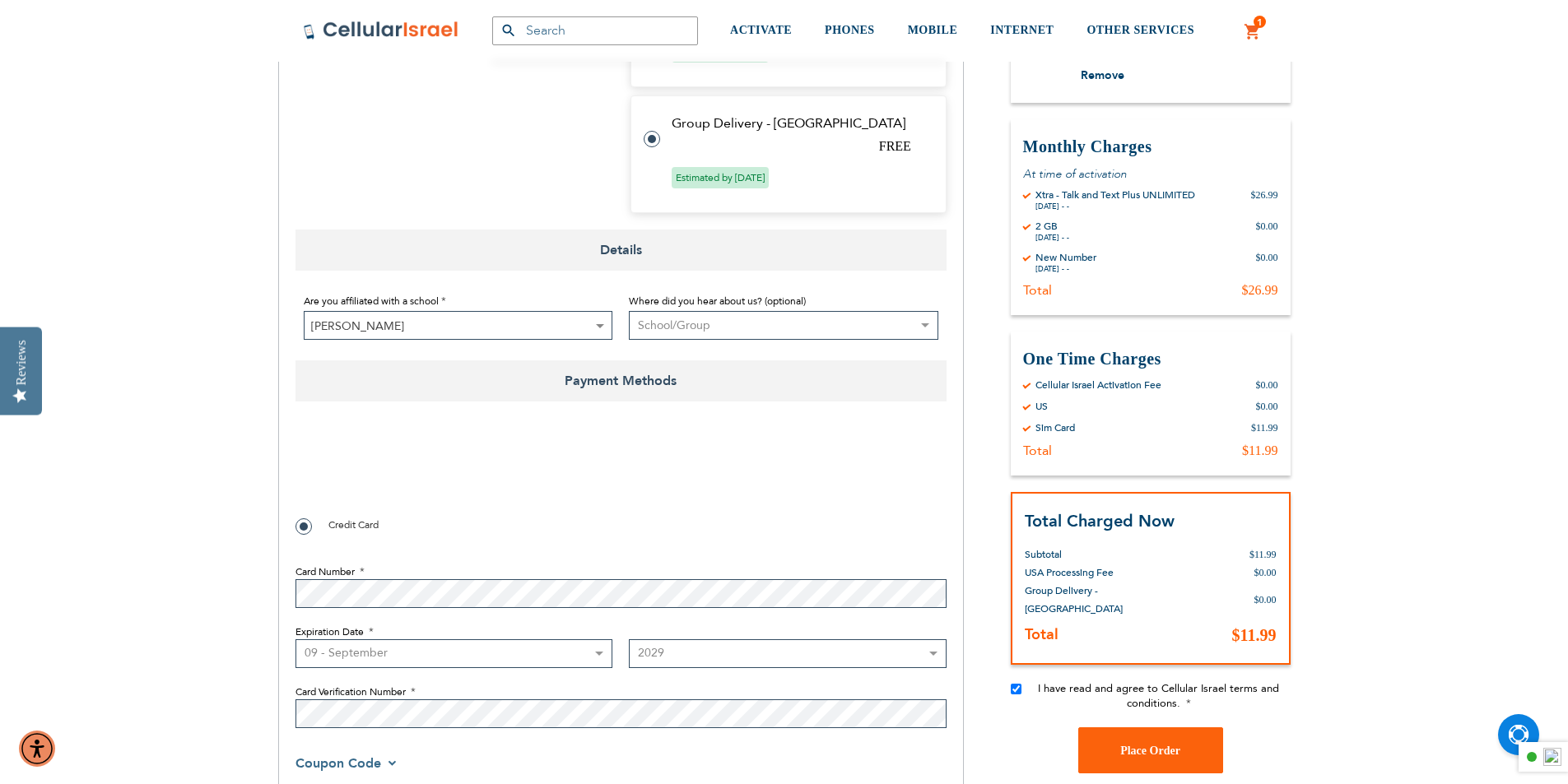
scroll to position [1121, 0]
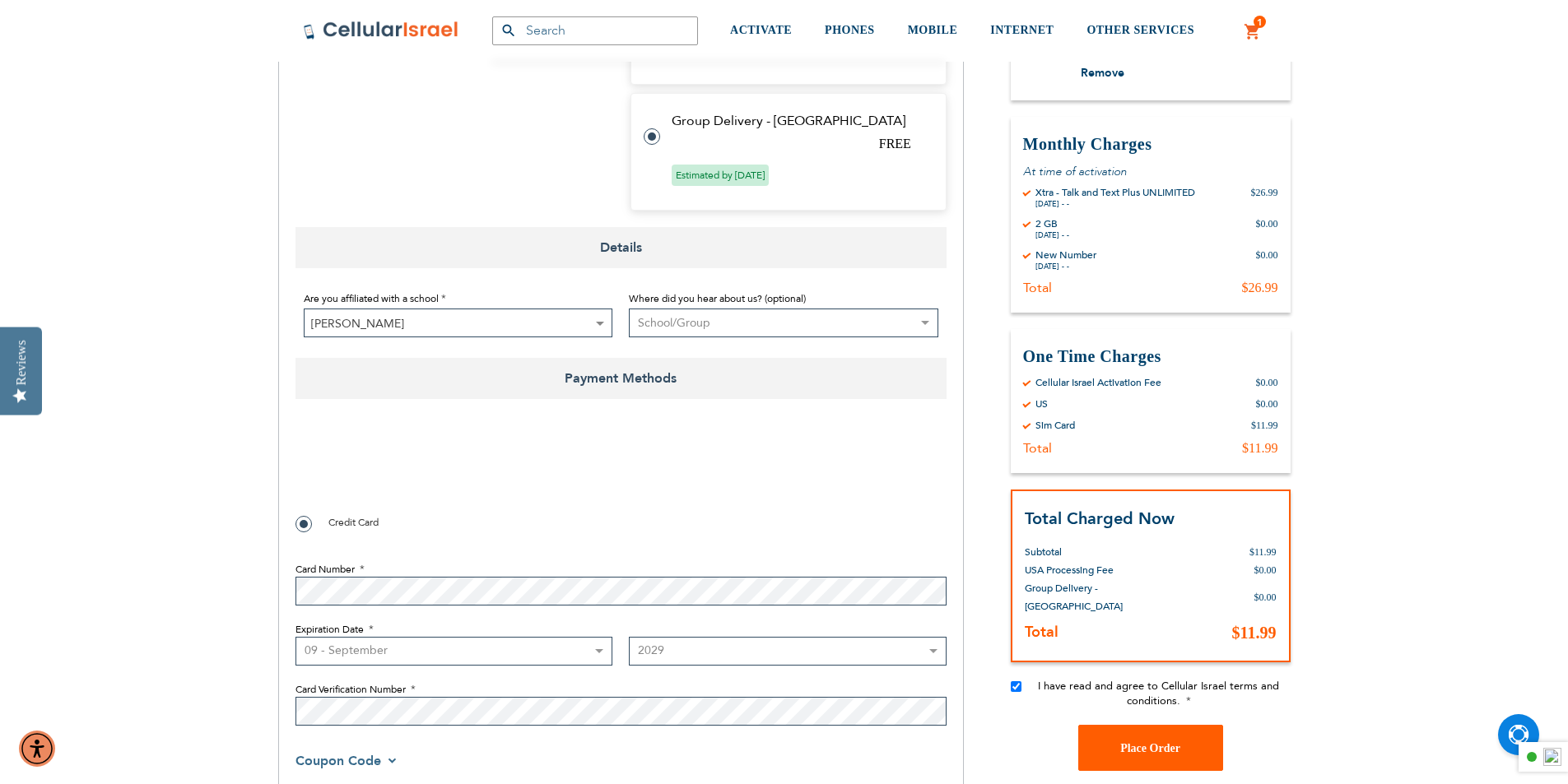
click at [1127, 748] on span "Place Order" at bounding box center [1150, 747] width 60 height 12
